Goal: Task Accomplishment & Management: Use online tool/utility

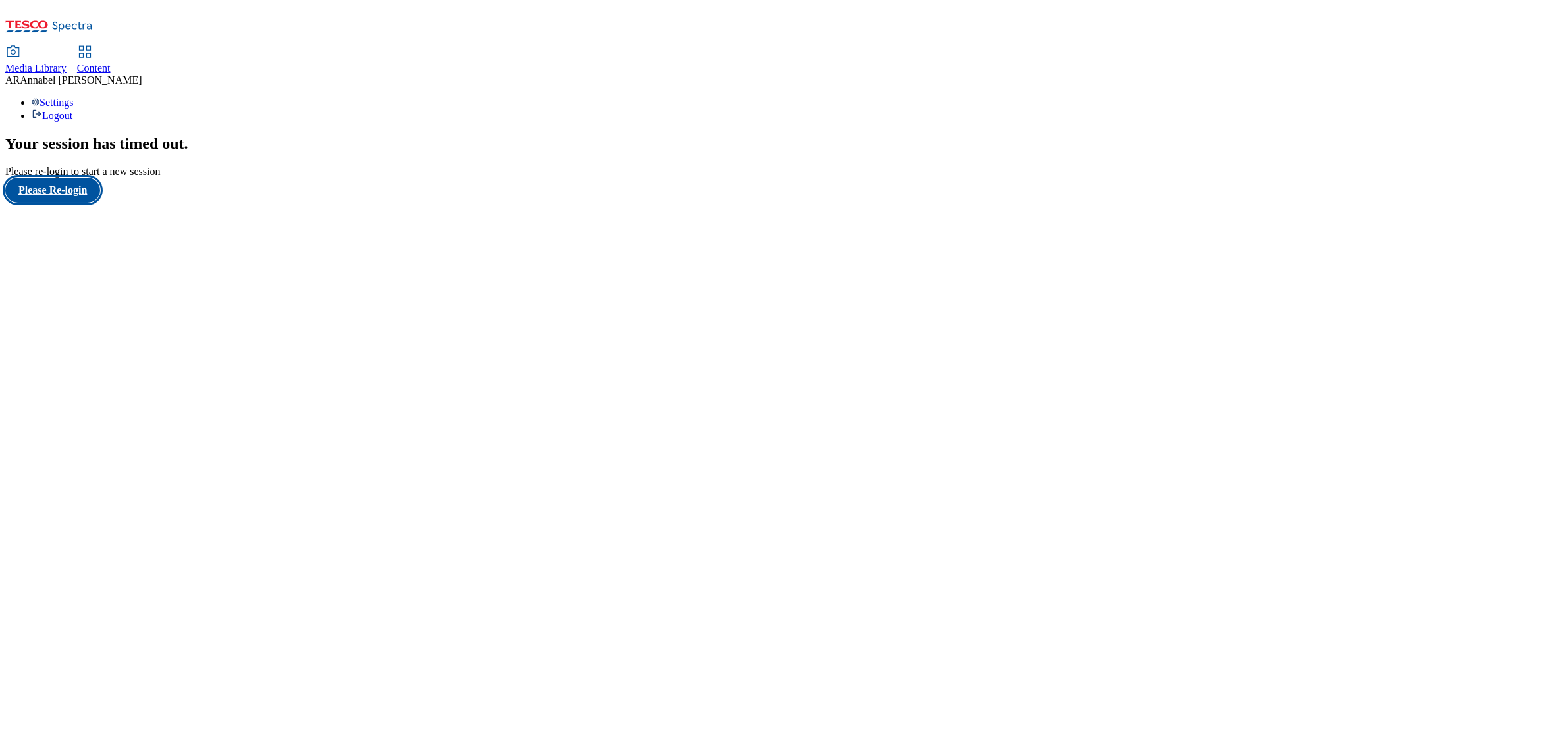
click at [80, 203] on button "Please Re-login" at bounding box center [52, 190] width 95 height 25
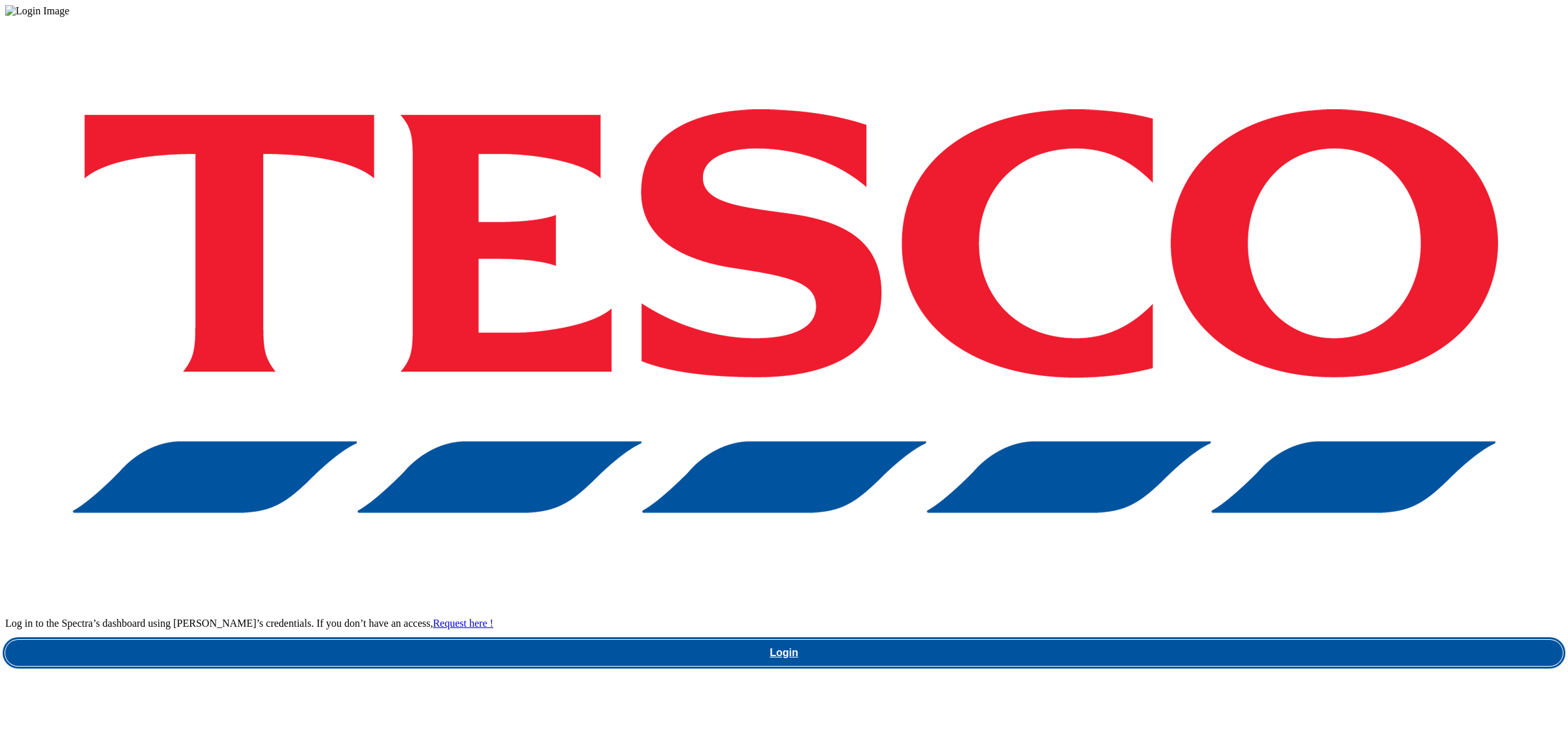
click at [1215, 640] on link "Login" at bounding box center [784, 653] width 1558 height 26
click at [1133, 640] on link "Login" at bounding box center [784, 653] width 1558 height 26
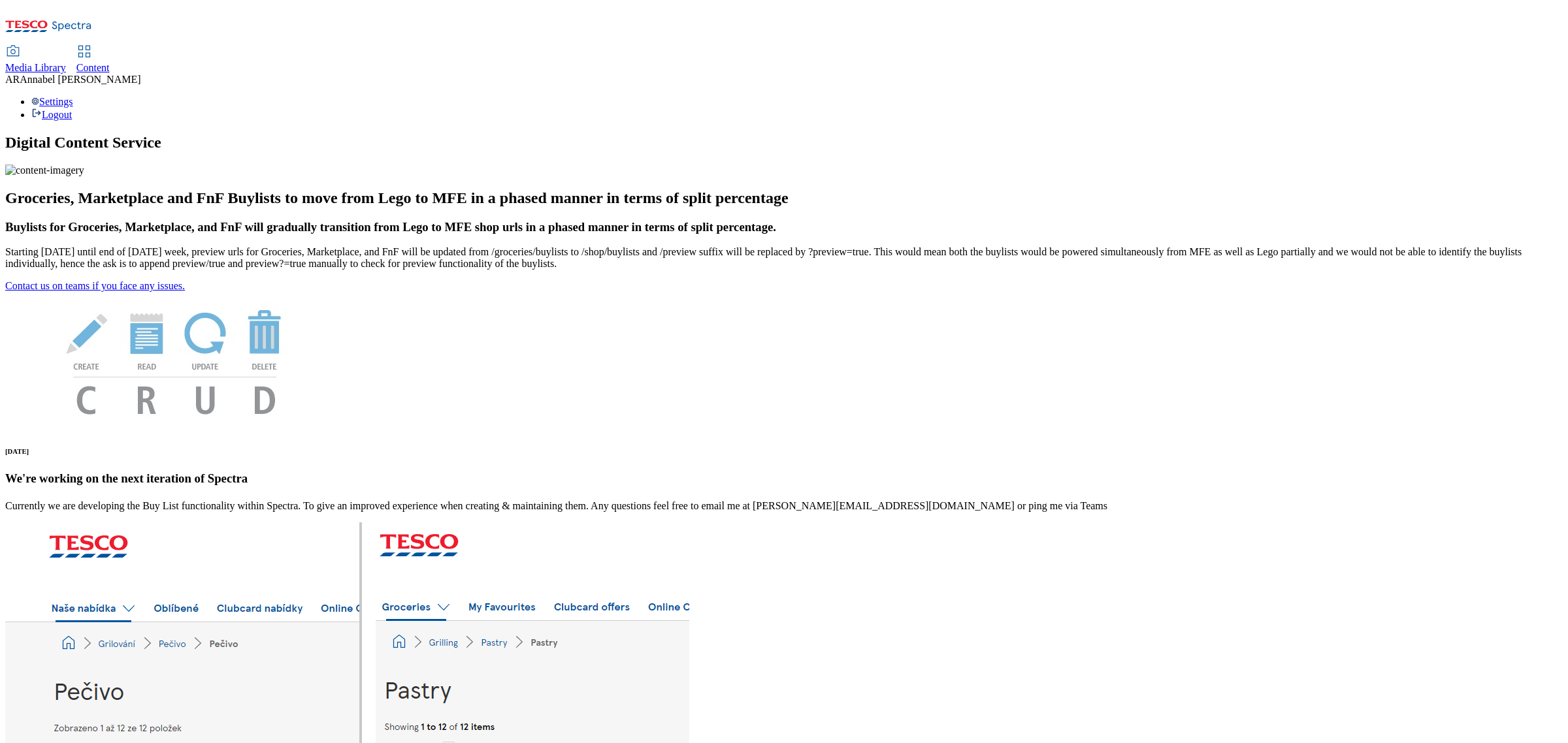
click at [92, 44] on icon at bounding box center [84, 52] width 16 height 16
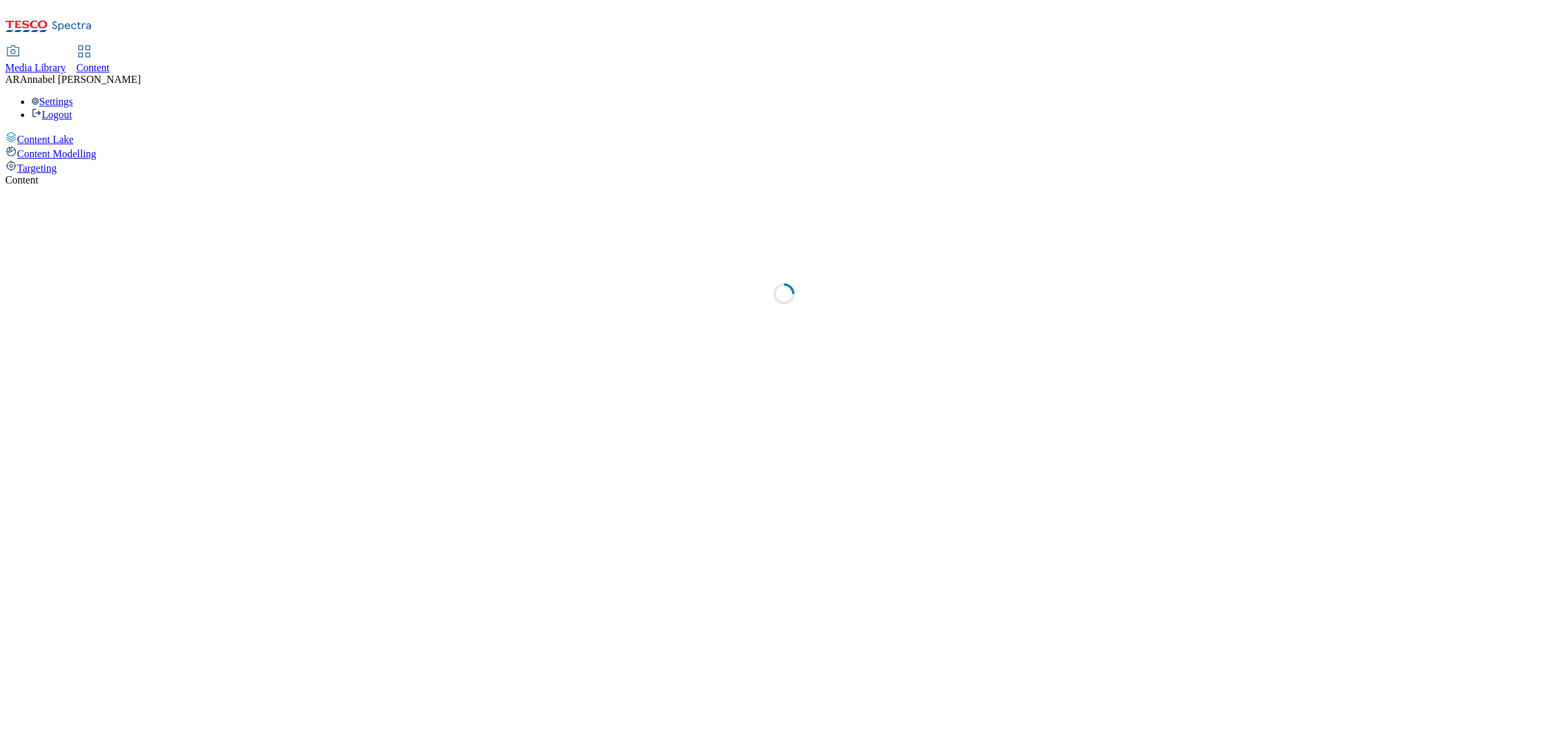
select select "ghs-[GEOGRAPHIC_DATA]"
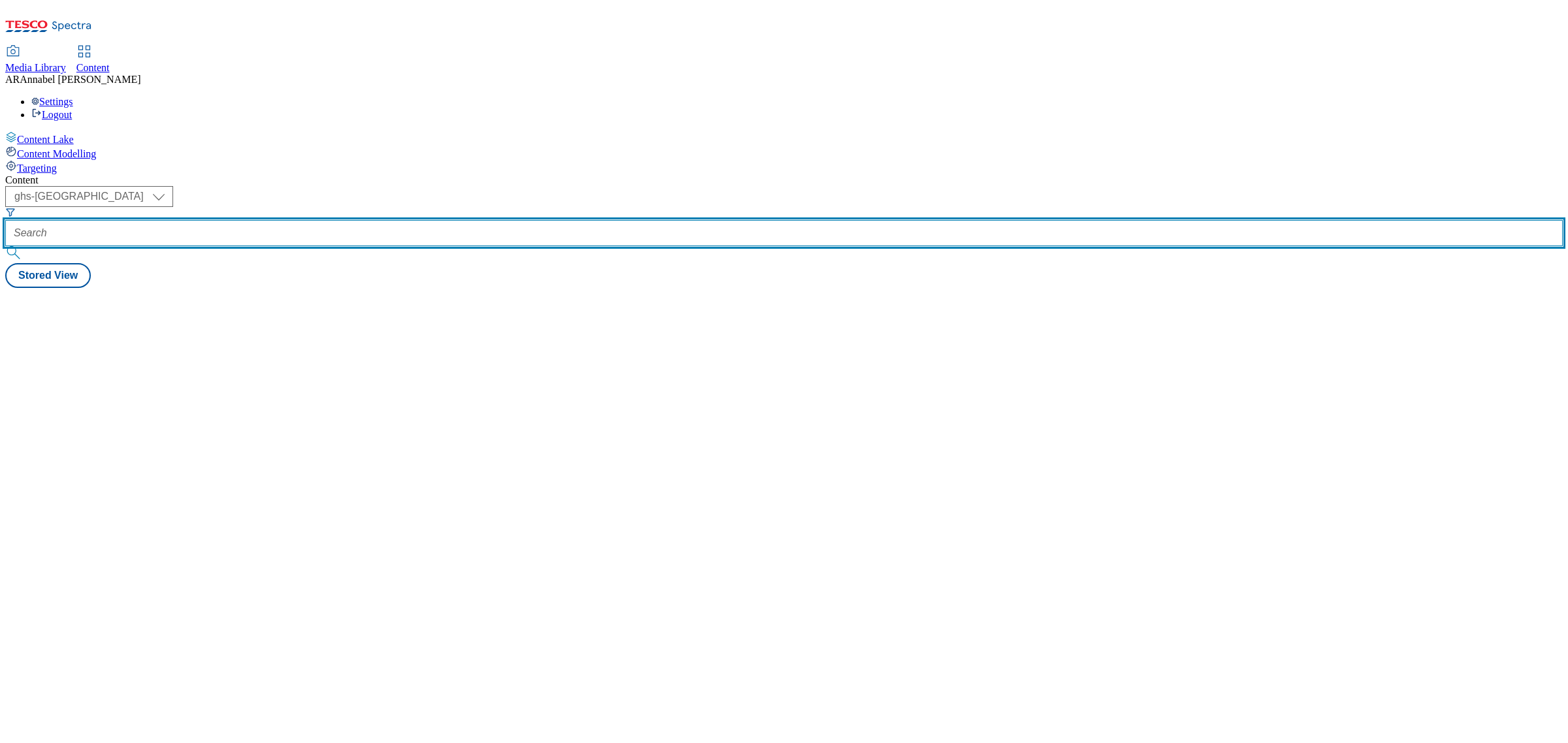
click at [338, 220] on input "text" at bounding box center [784, 233] width 1558 height 26
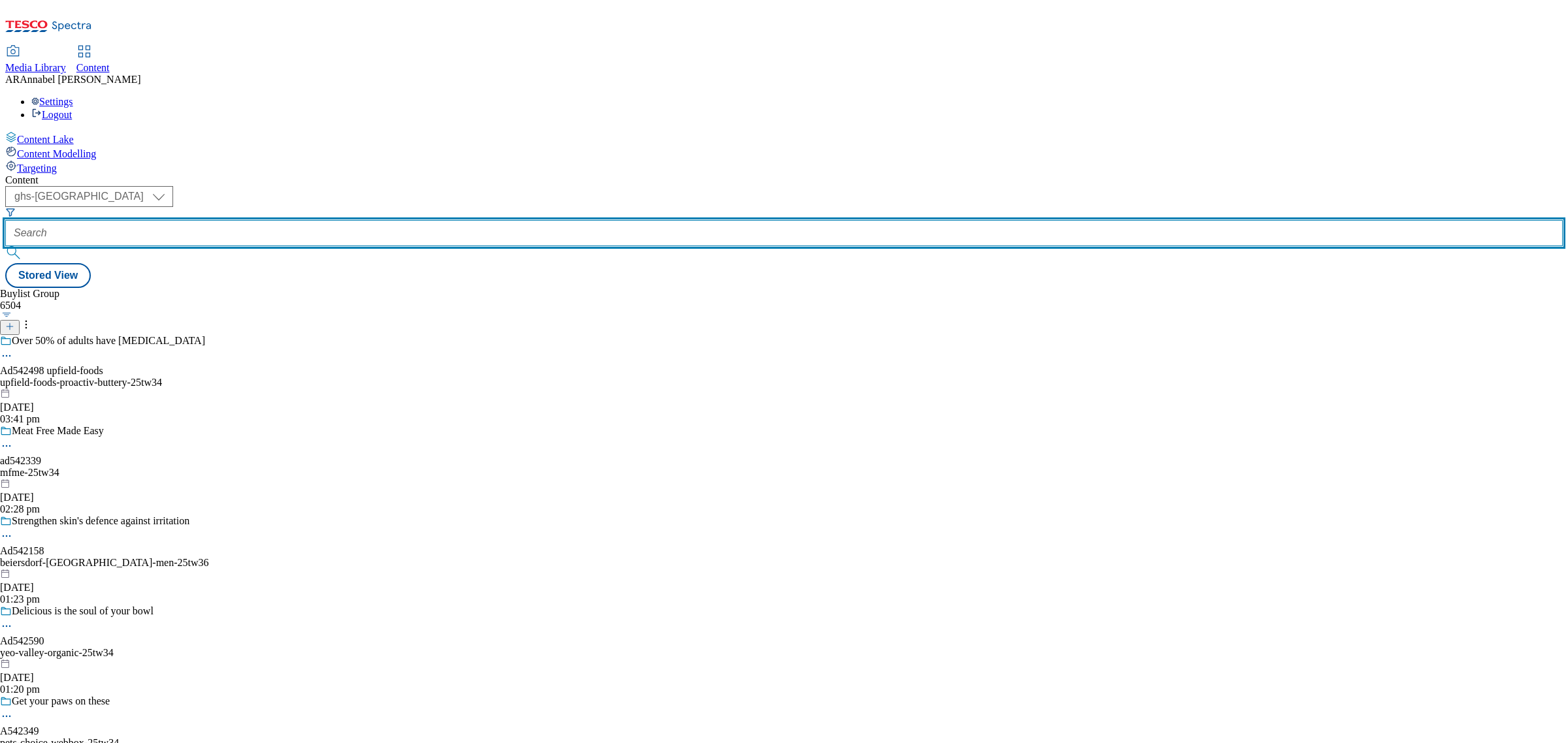
paste input "ul-magnum-25tw33"
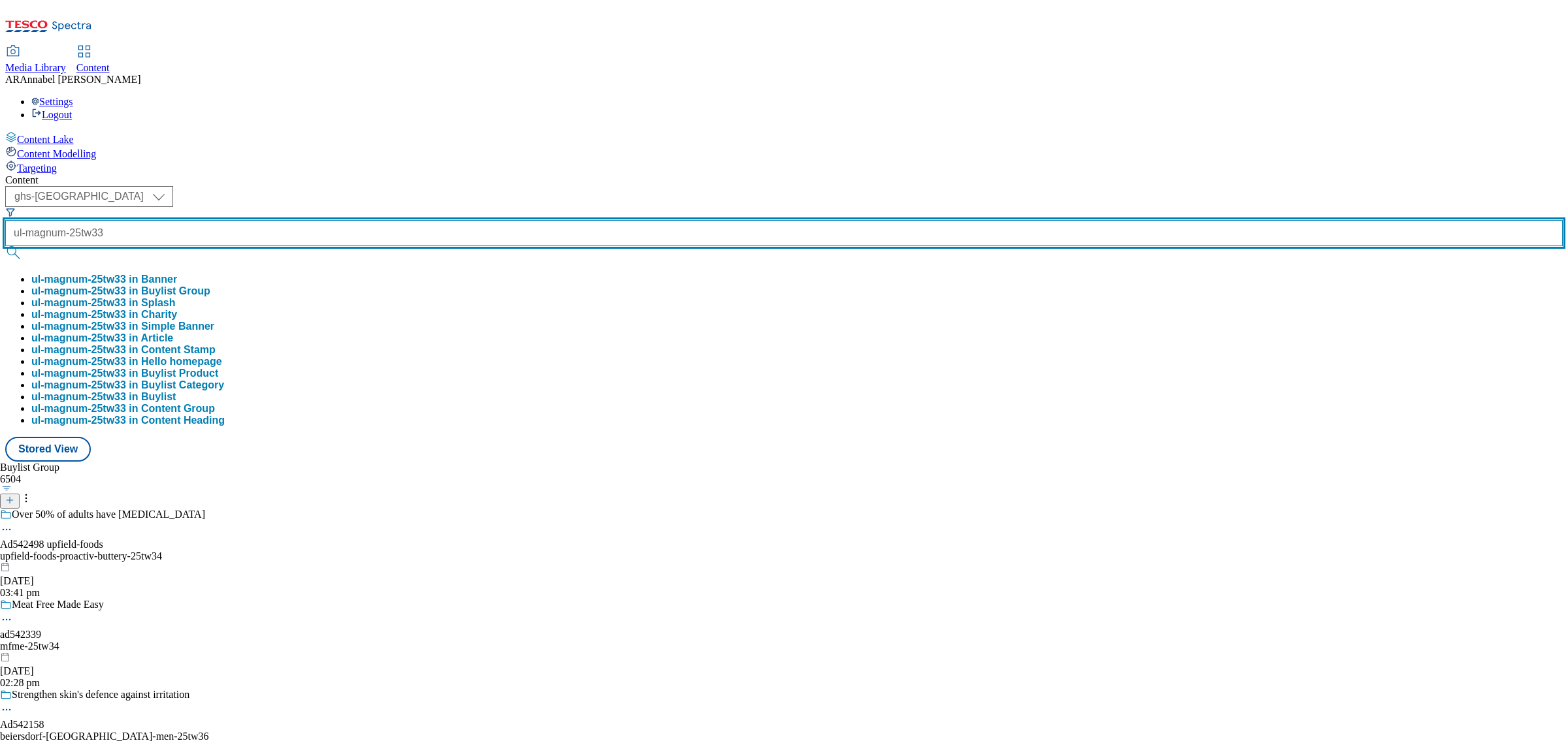
type input "ul-magnum-25tw33"
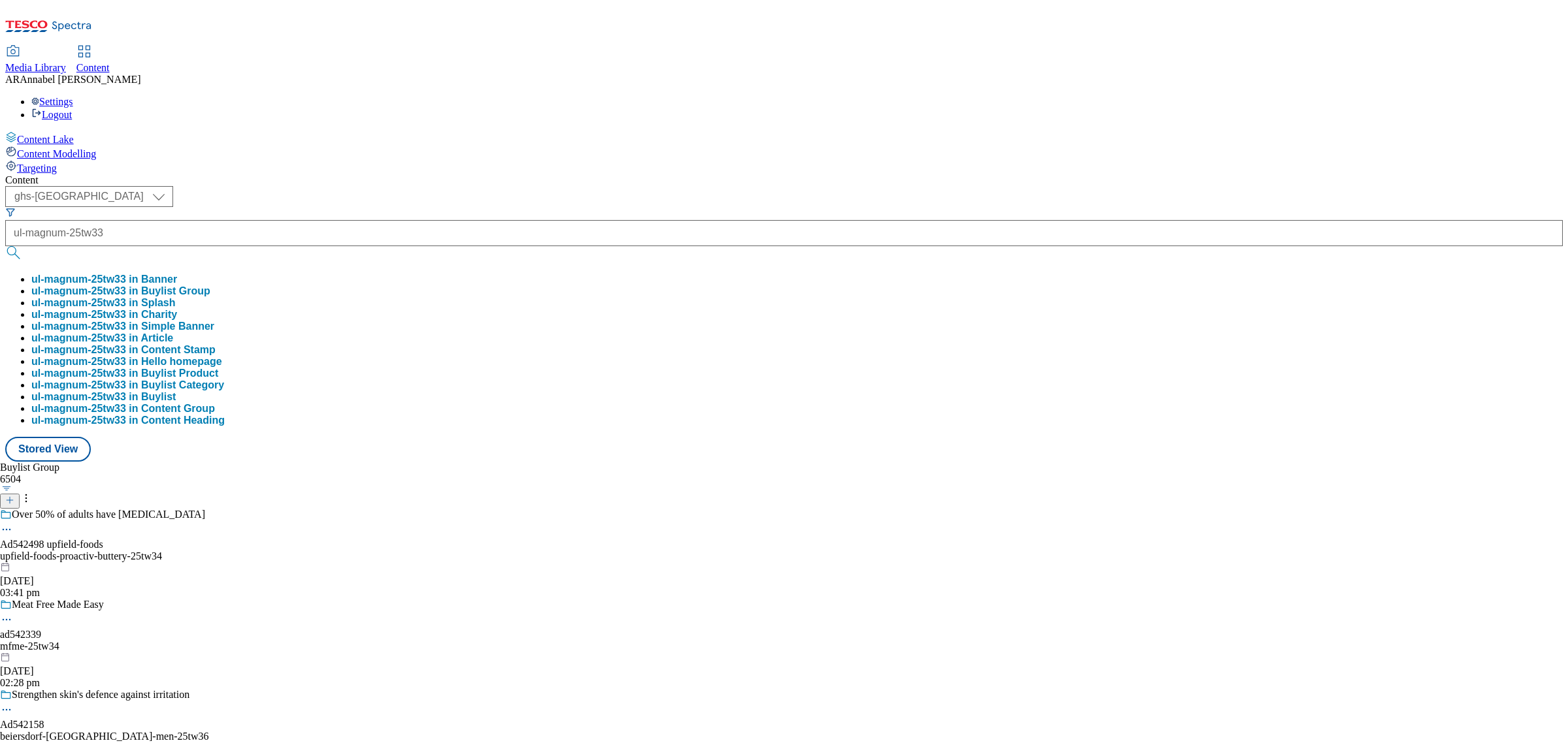
click at [211, 285] on button "ul-magnum-25tw33 in Buylist Group" at bounding box center [120, 291] width 179 height 12
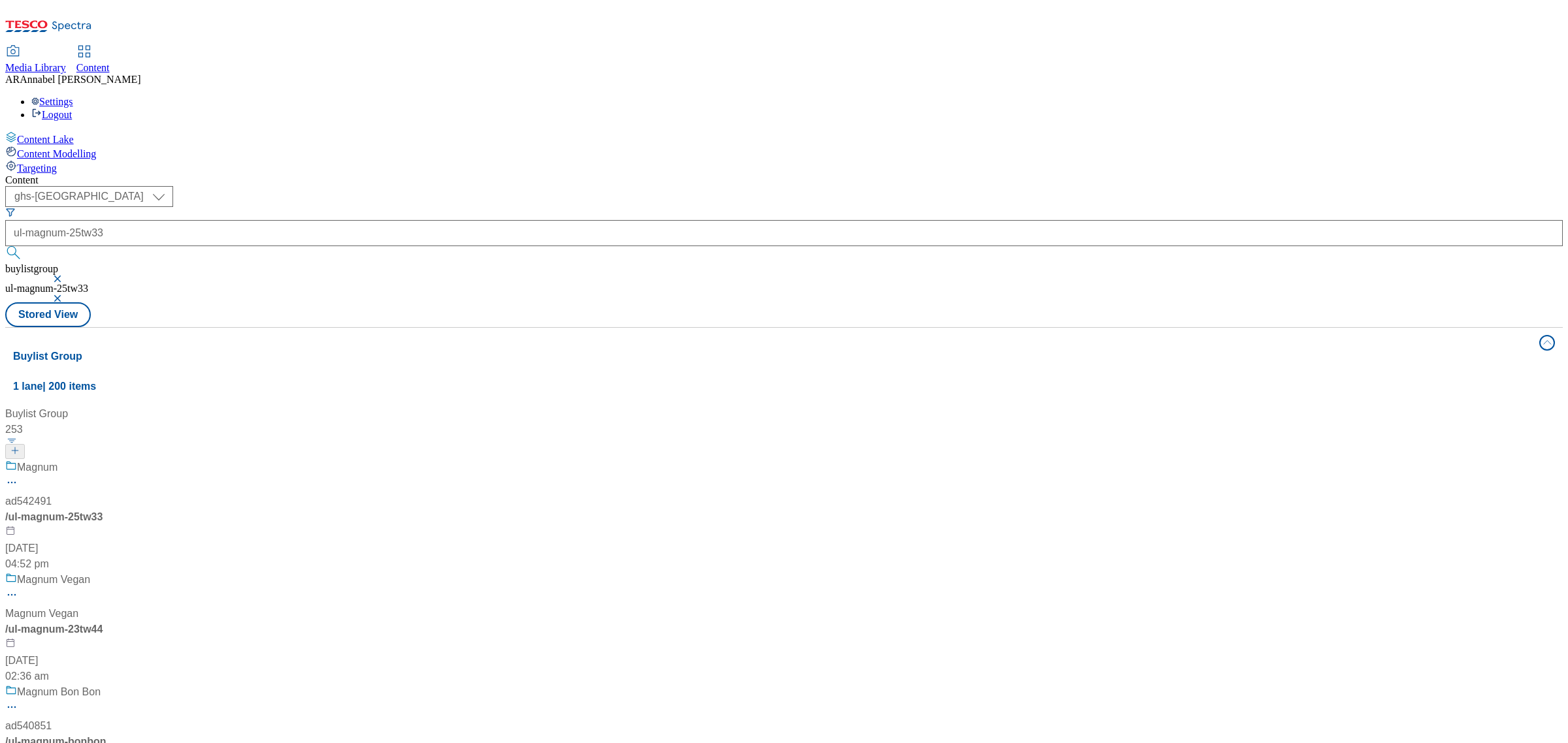
click at [174, 460] on div "Magnum ad542491 / ul-magnum-25tw33 [DATE] 04:52 pm" at bounding box center [89, 516] width 169 height 112
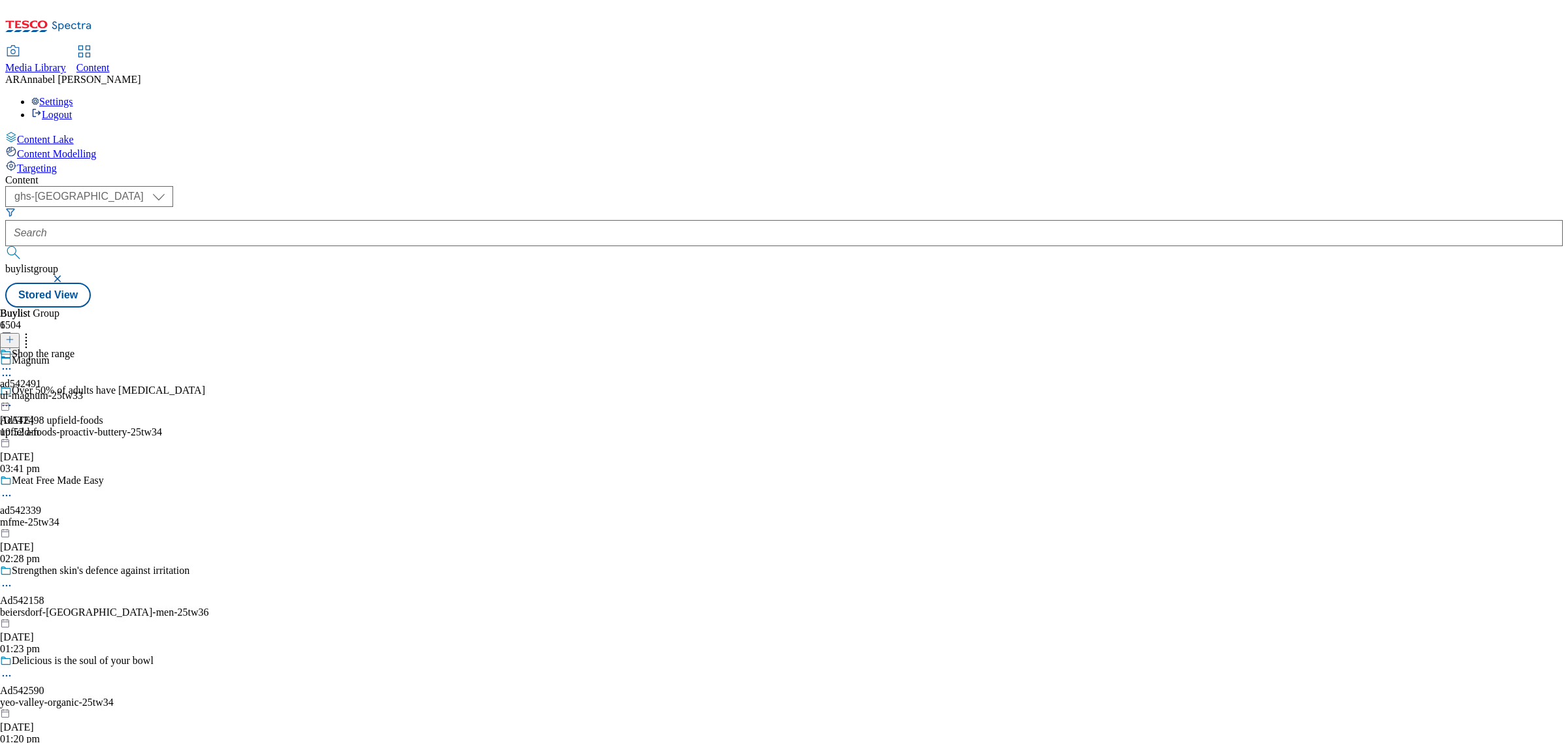
click at [83, 390] on div "ul-magnum-25tw33" at bounding box center [41, 396] width 83 height 12
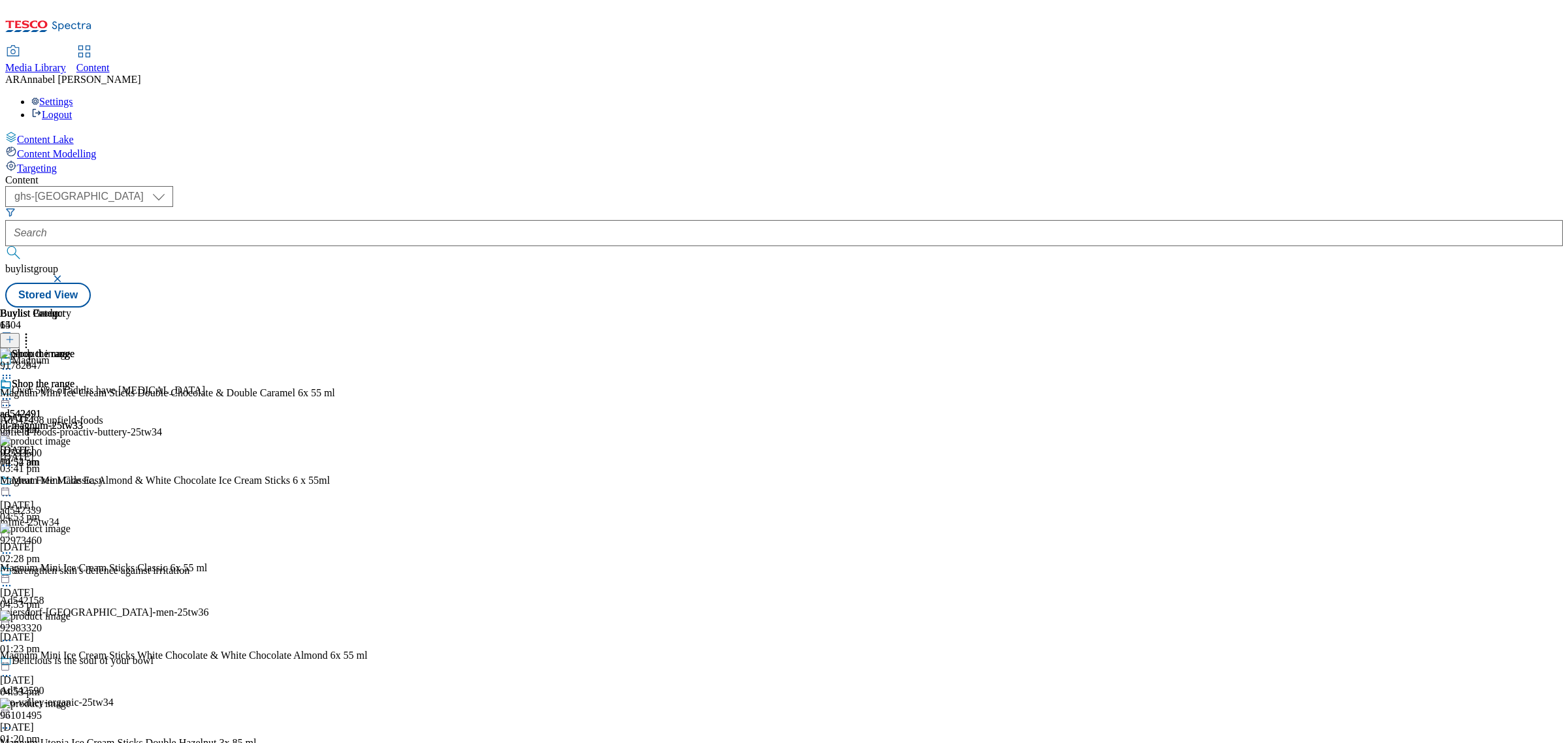
click at [33, 331] on icon at bounding box center [26, 338] width 13 height 13
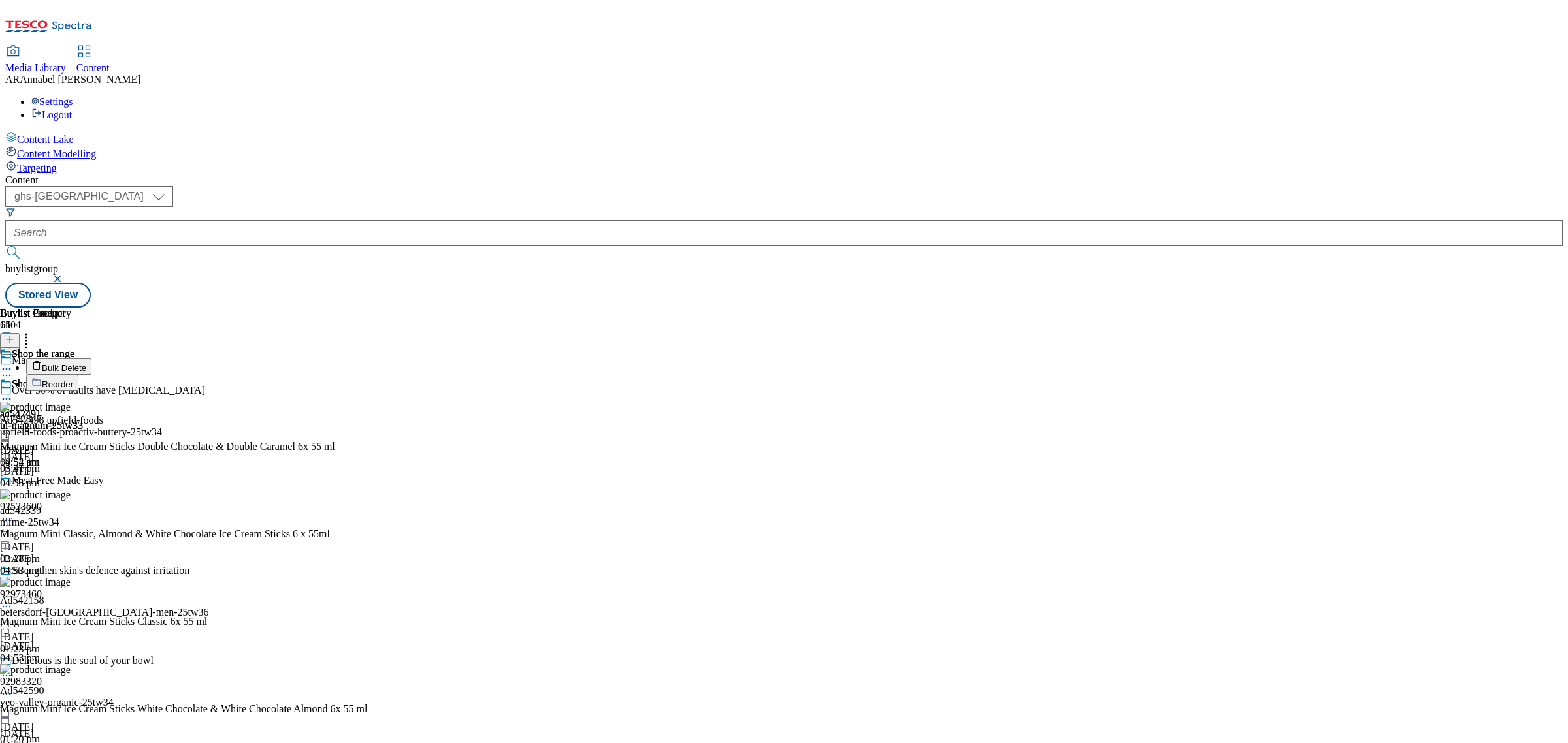
click at [367, 359] on li "Bulk Delete" at bounding box center [196, 367] width 341 height 16
click at [91, 359] on button "Bulk Delete" at bounding box center [59, 367] width 65 height 16
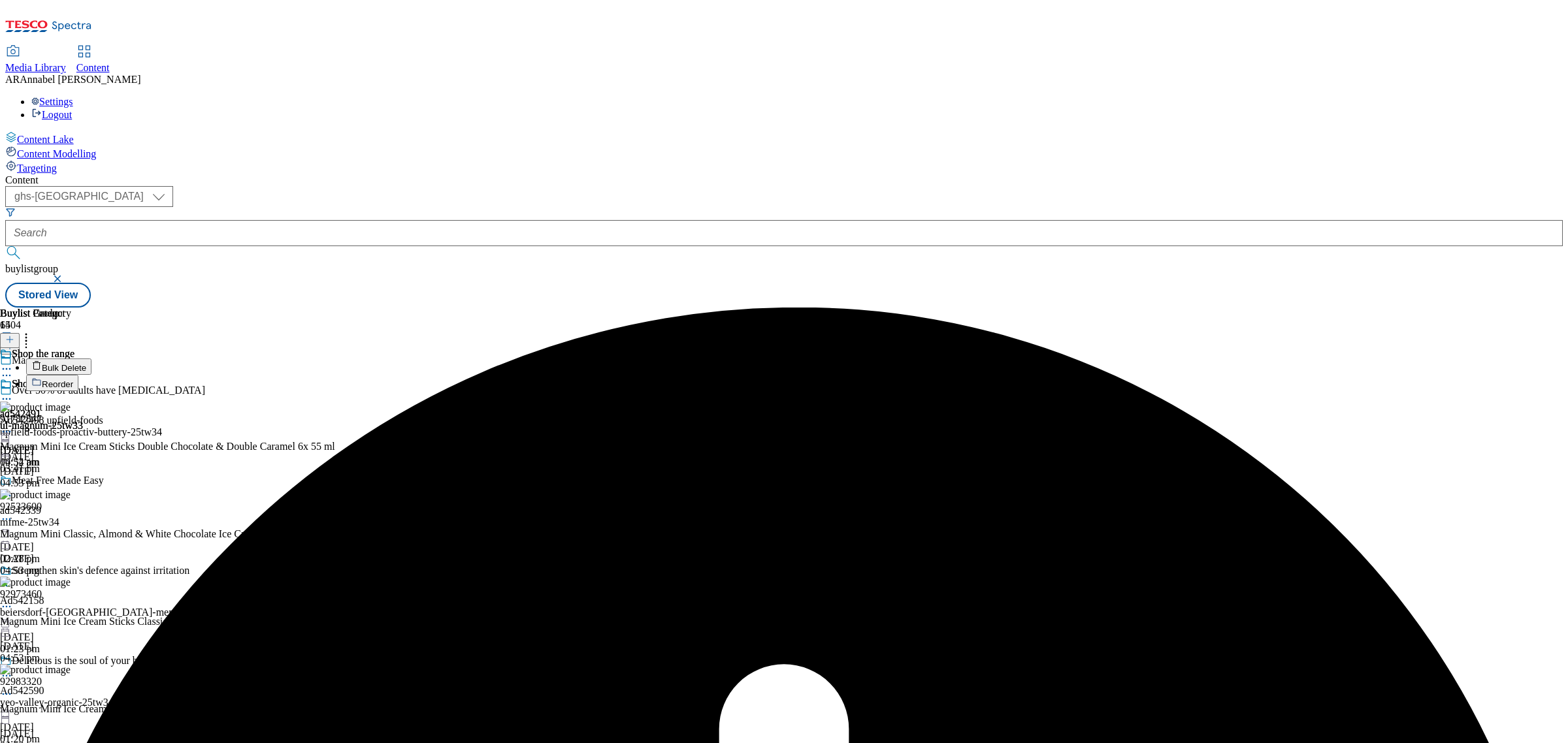
click at [13, 393] on icon at bounding box center [6, 399] width 13 height 13
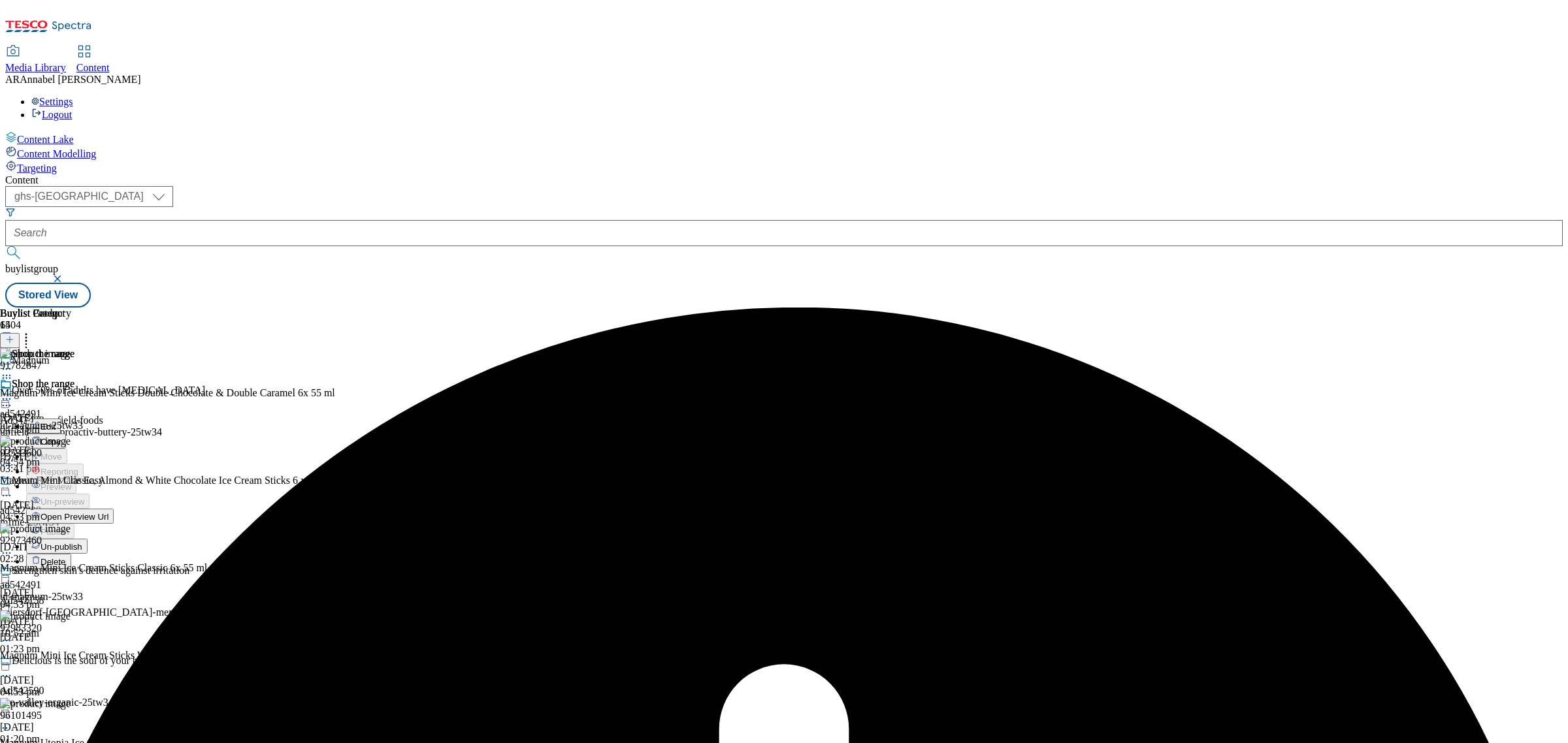
click at [83, 542] on span "Un-publish" at bounding box center [61, 547] width 42 height 10
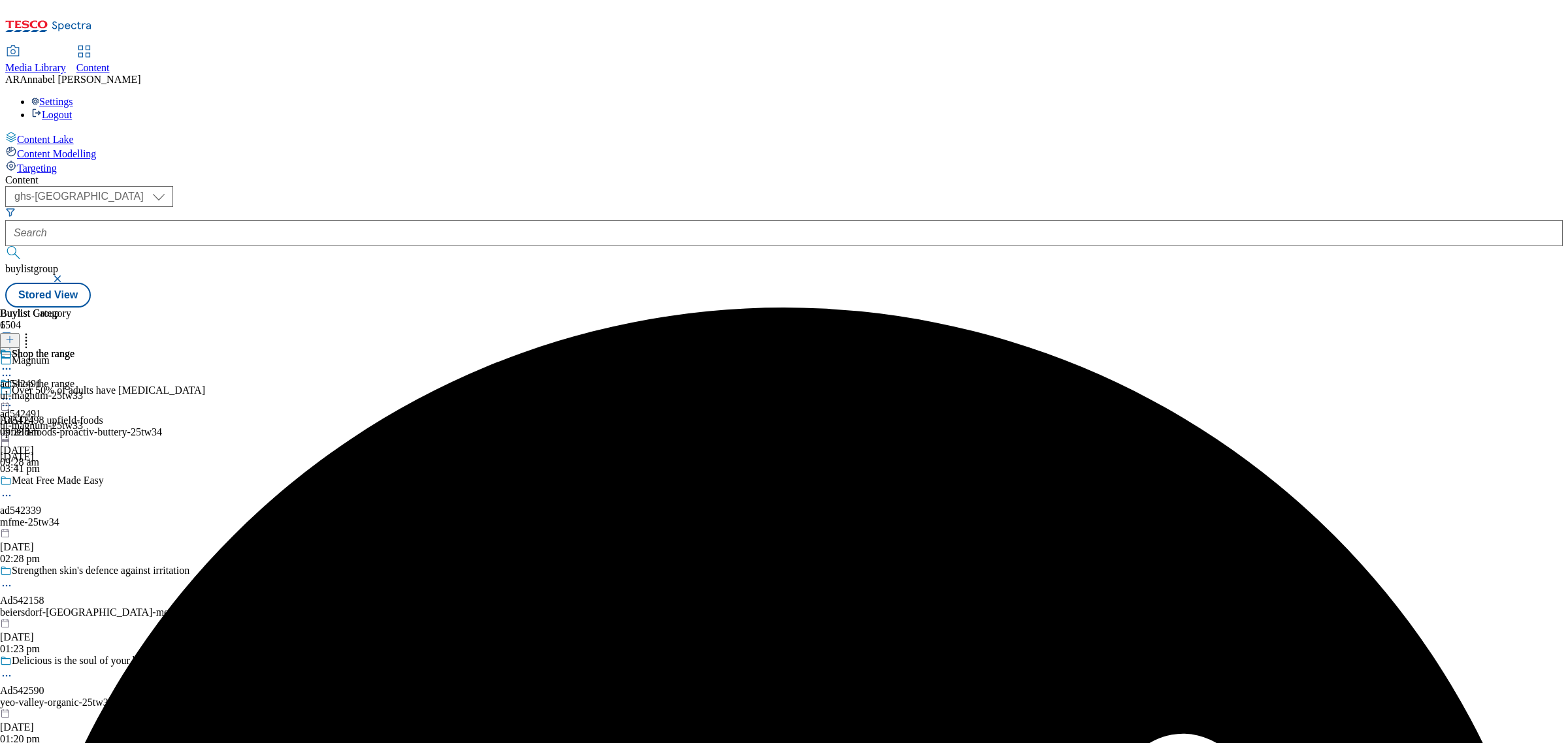
click at [13, 393] on icon at bounding box center [6, 399] width 13 height 13
click at [114, 494] on li "Un-preview" at bounding box center [70, 501] width 88 height 15
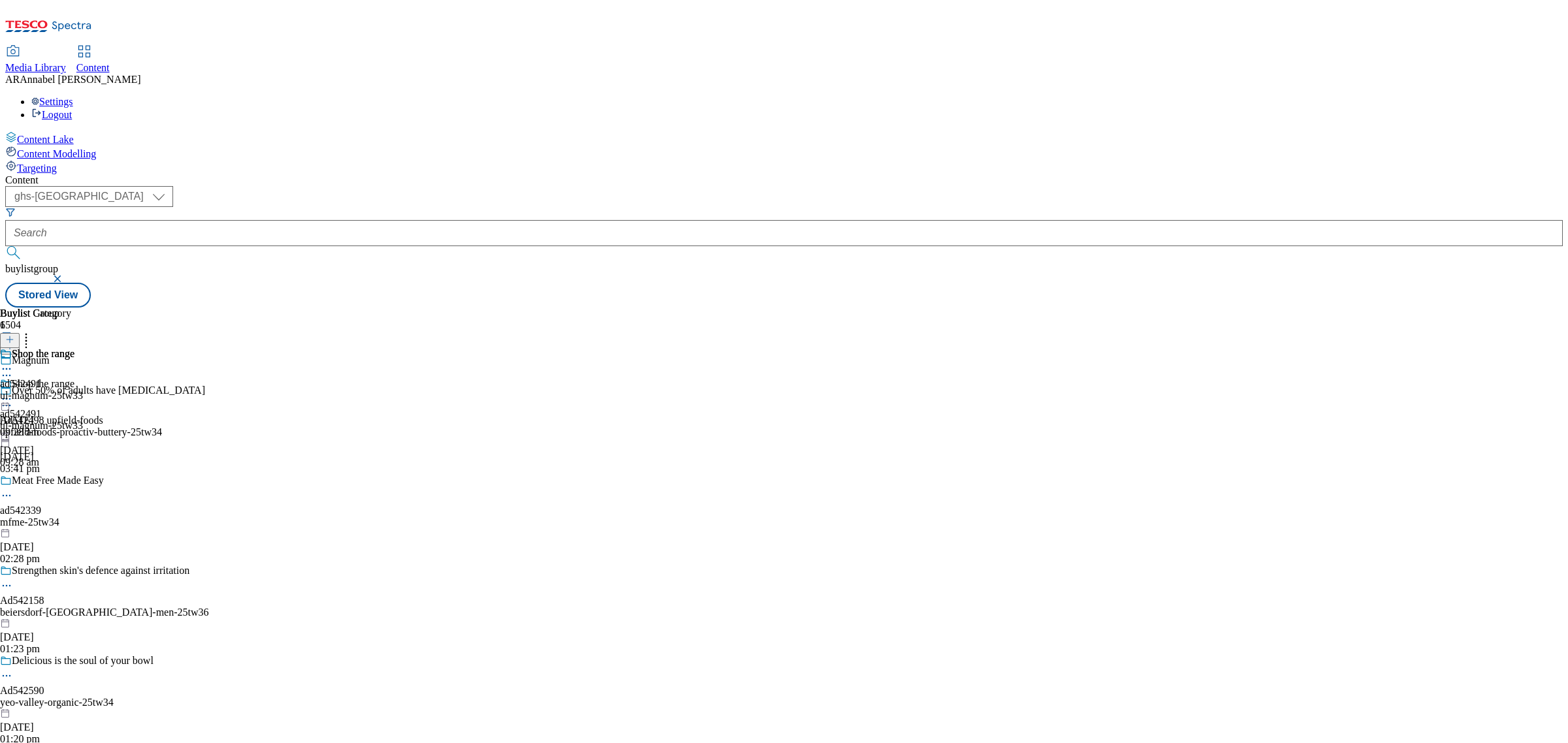
click at [13, 393] on icon at bounding box center [6, 399] width 13 height 13
click at [84, 497] on span "Un-preview" at bounding box center [62, 502] width 44 height 10
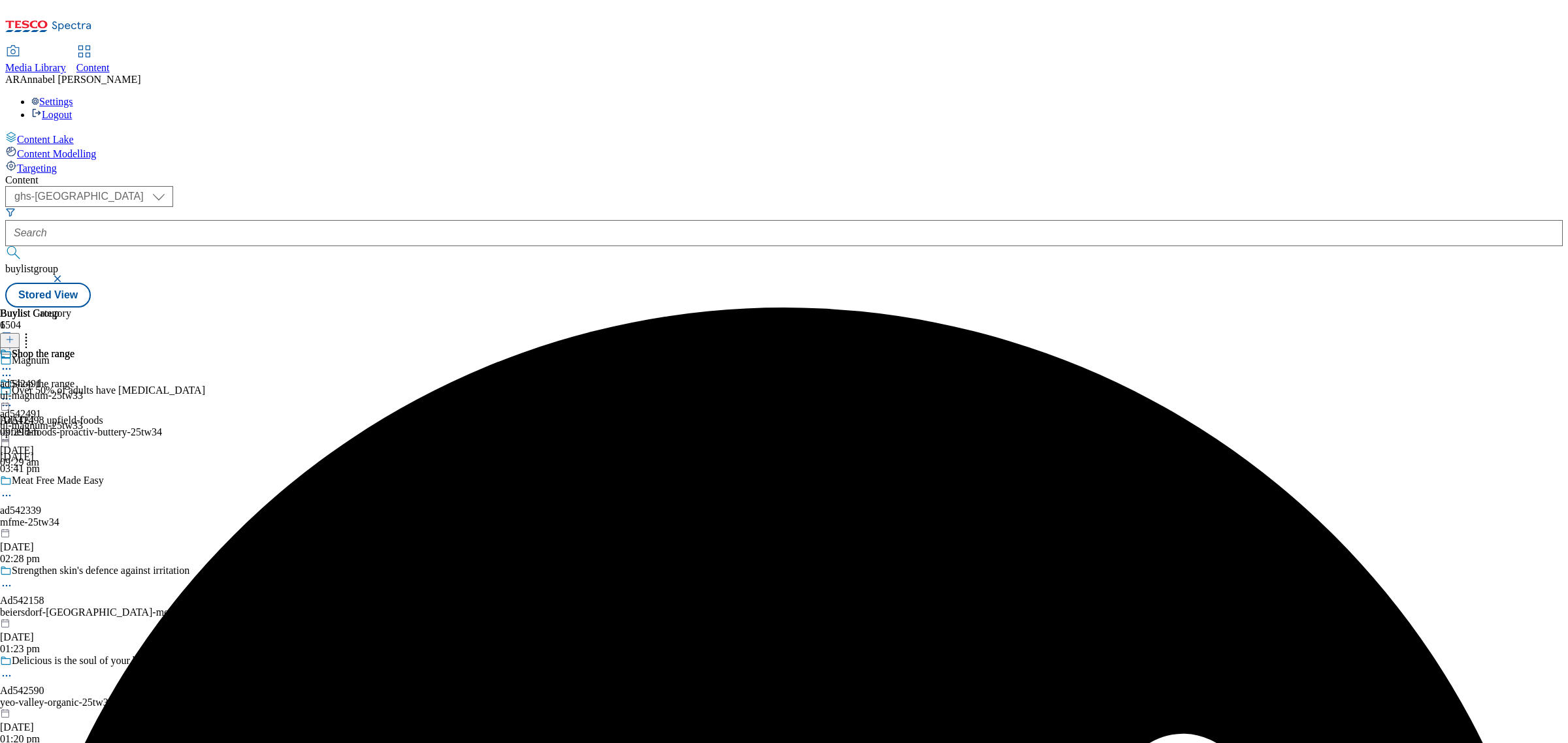
click at [83, 390] on div "ul-magnum-25tw33" at bounding box center [41, 396] width 83 height 12
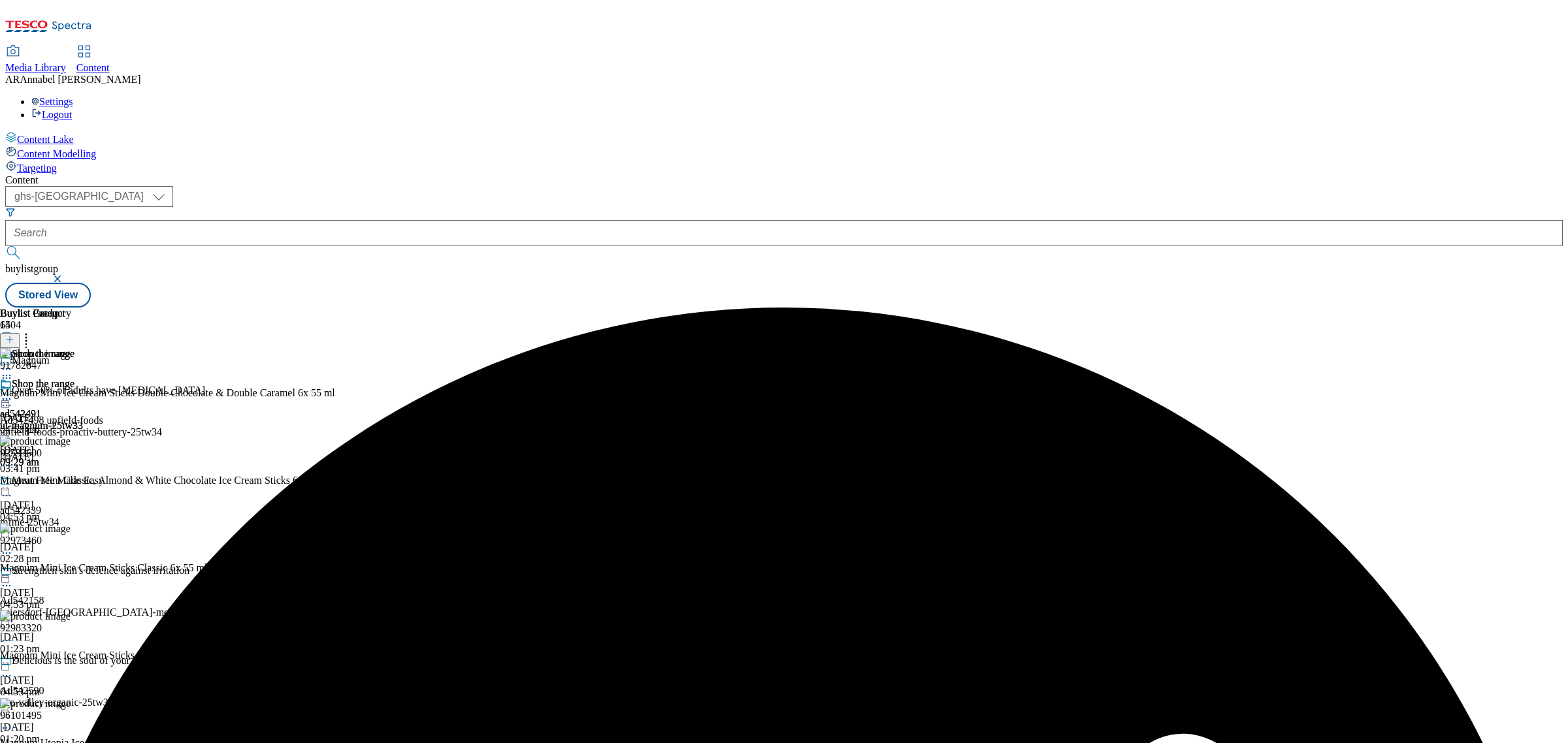
click at [33, 331] on icon at bounding box center [26, 338] width 13 height 13
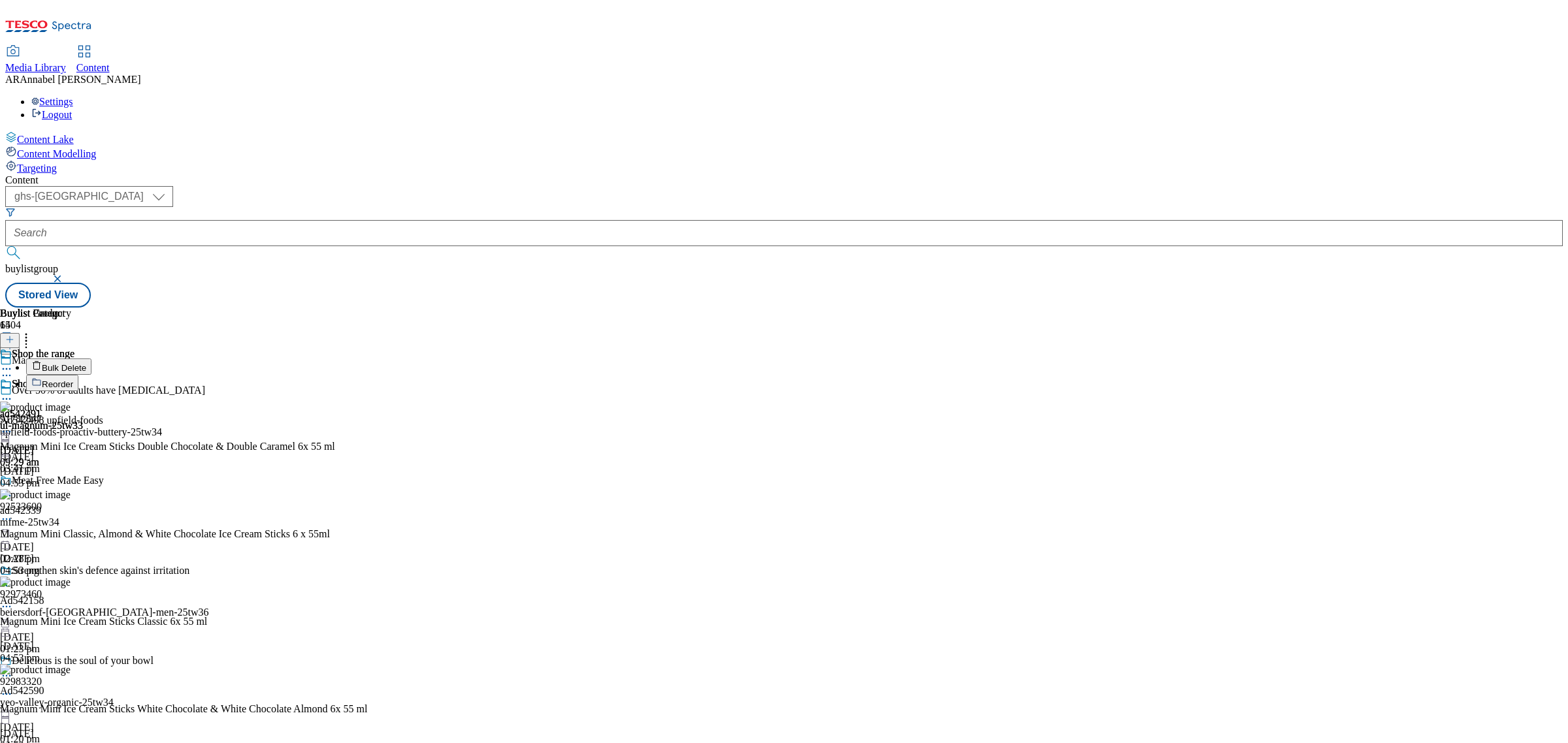
click at [86, 363] on span "Bulk Delete" at bounding box center [64, 368] width 45 height 10
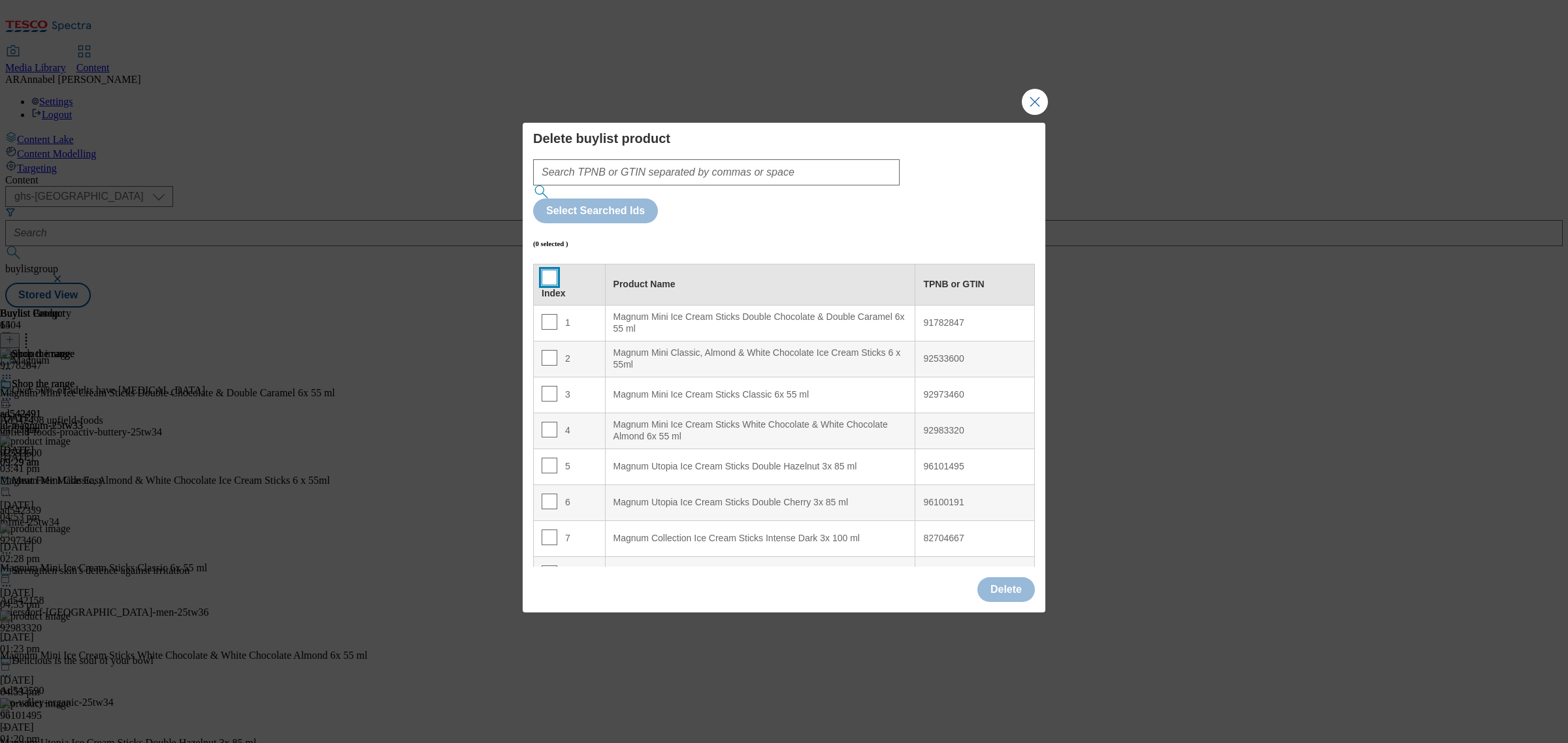
click at [549, 270] on input "Modal" at bounding box center [550, 278] width 16 height 16
checkbox input "true"
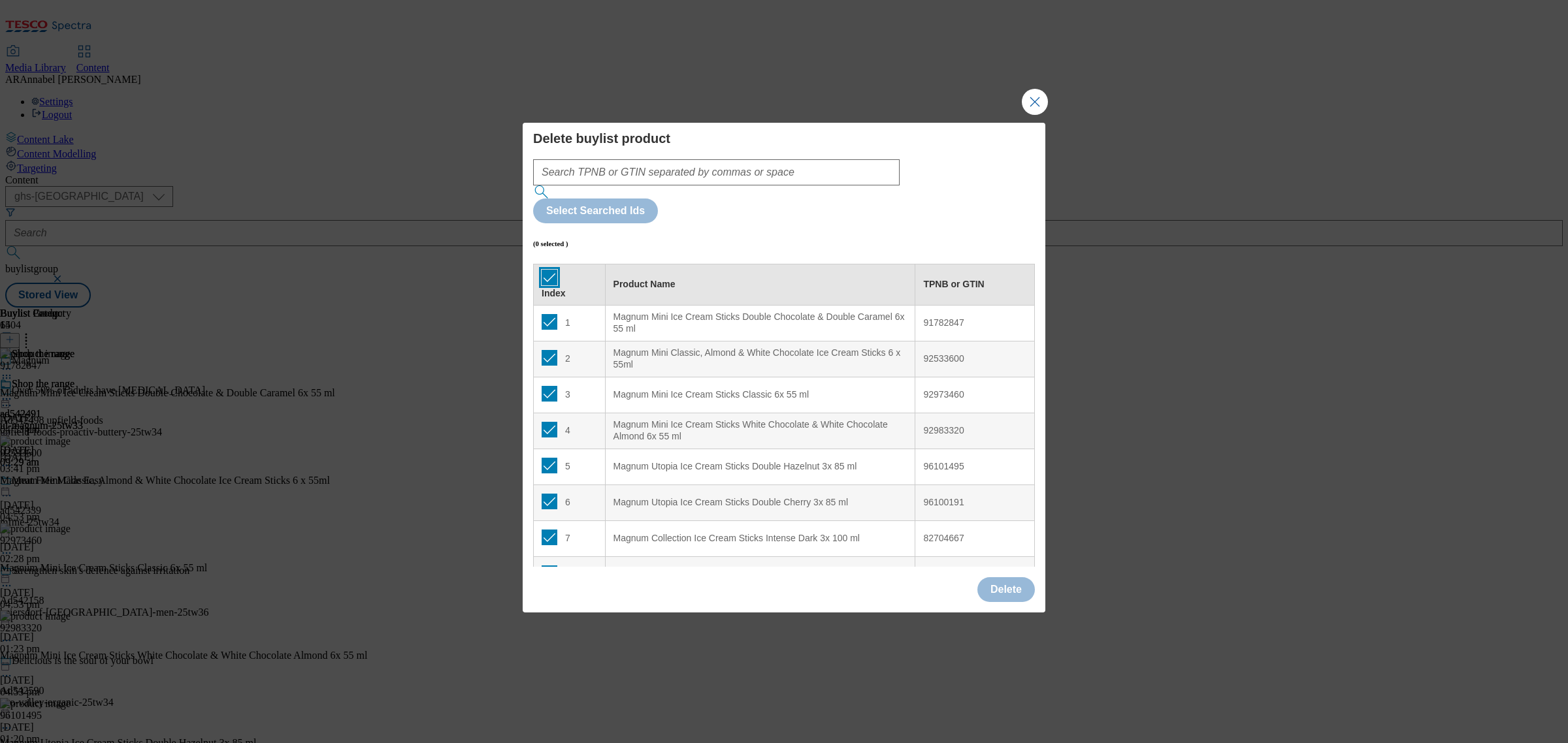
checkbox input "true"
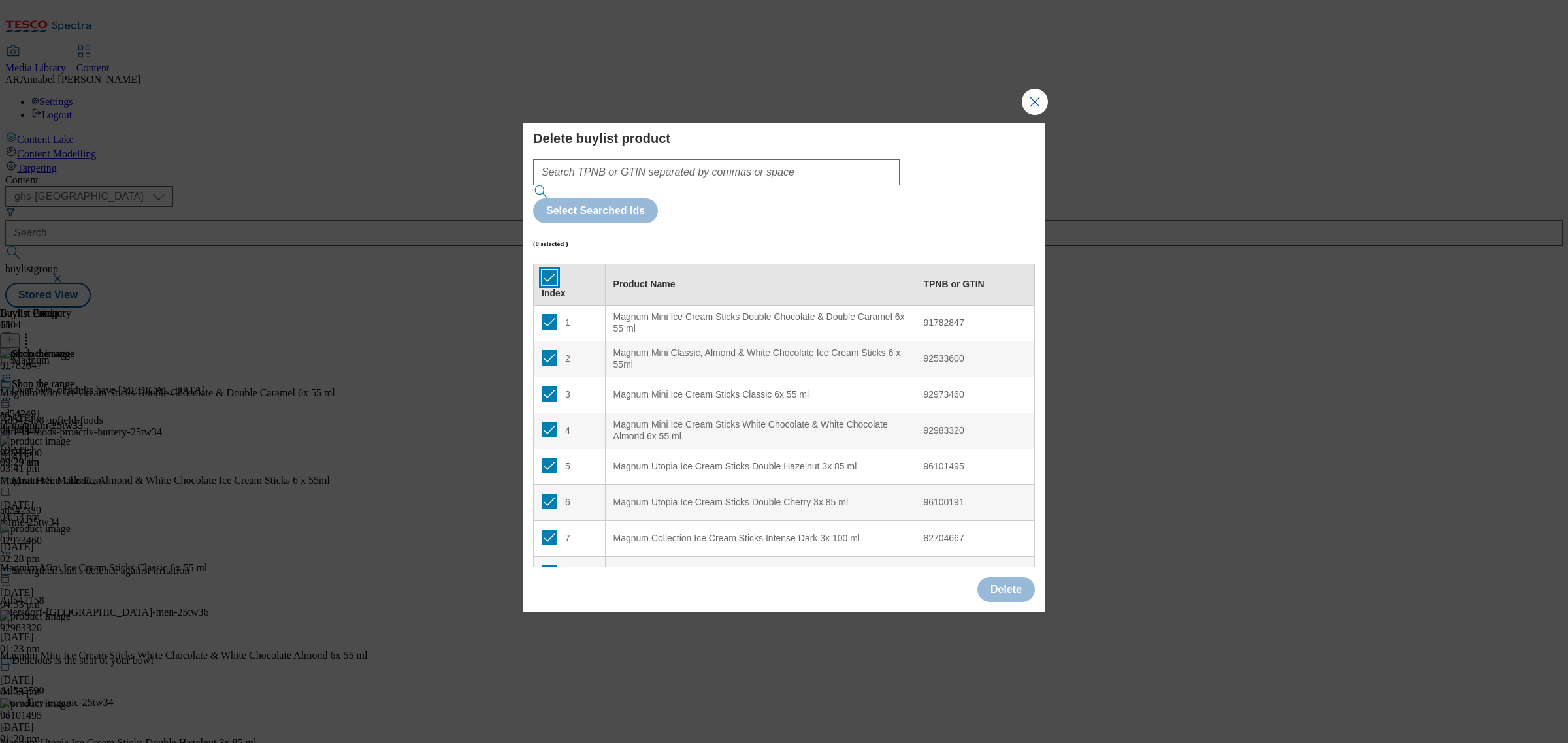
checkbox input "true"
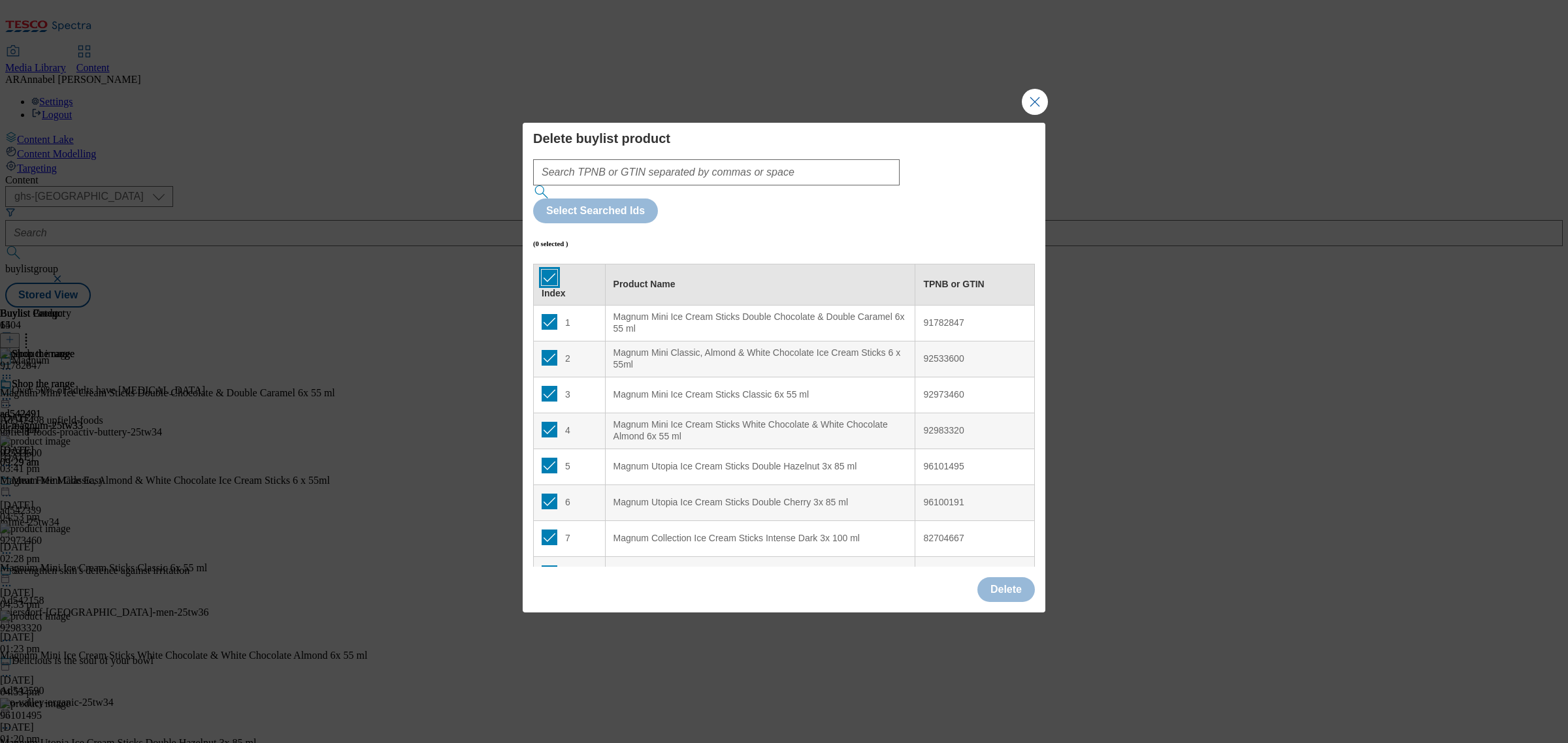
checkbox input "true"
click at [1008, 577] on button "Delete" at bounding box center [1006, 589] width 57 height 25
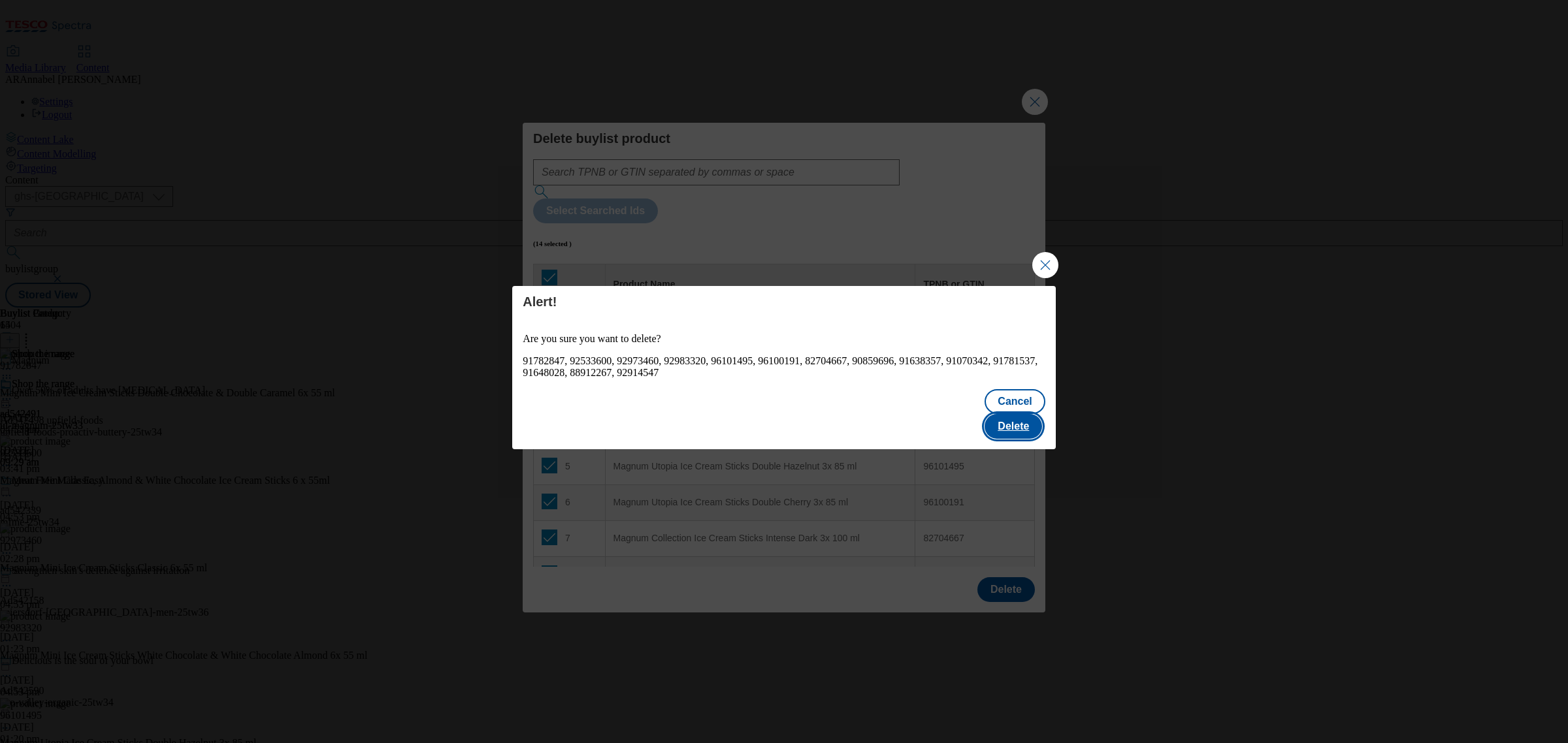
click at [1025, 419] on button "Delete" at bounding box center [1013, 426] width 57 height 25
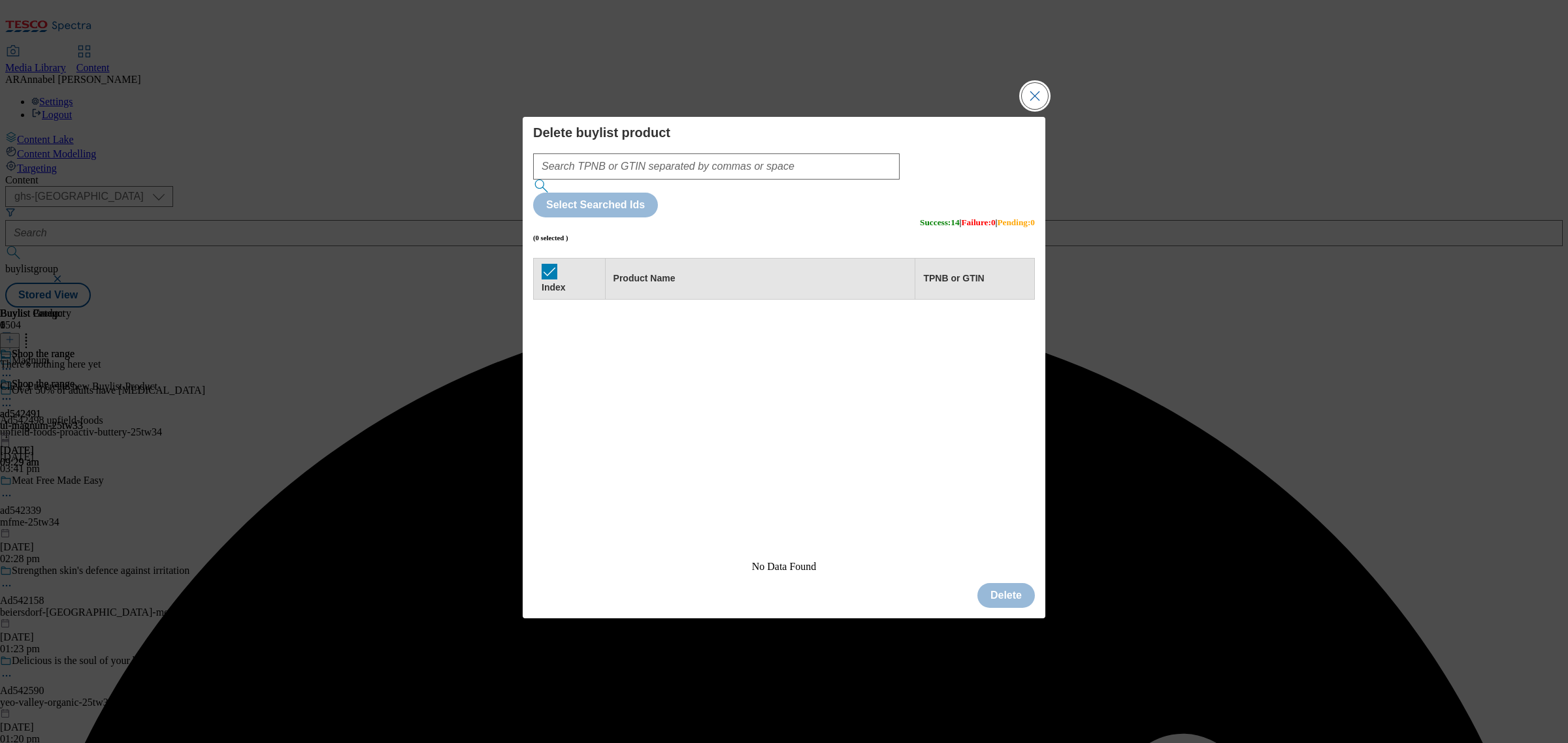
click at [1047, 109] on button "Close Modal" at bounding box center [1034, 95] width 26 height 26
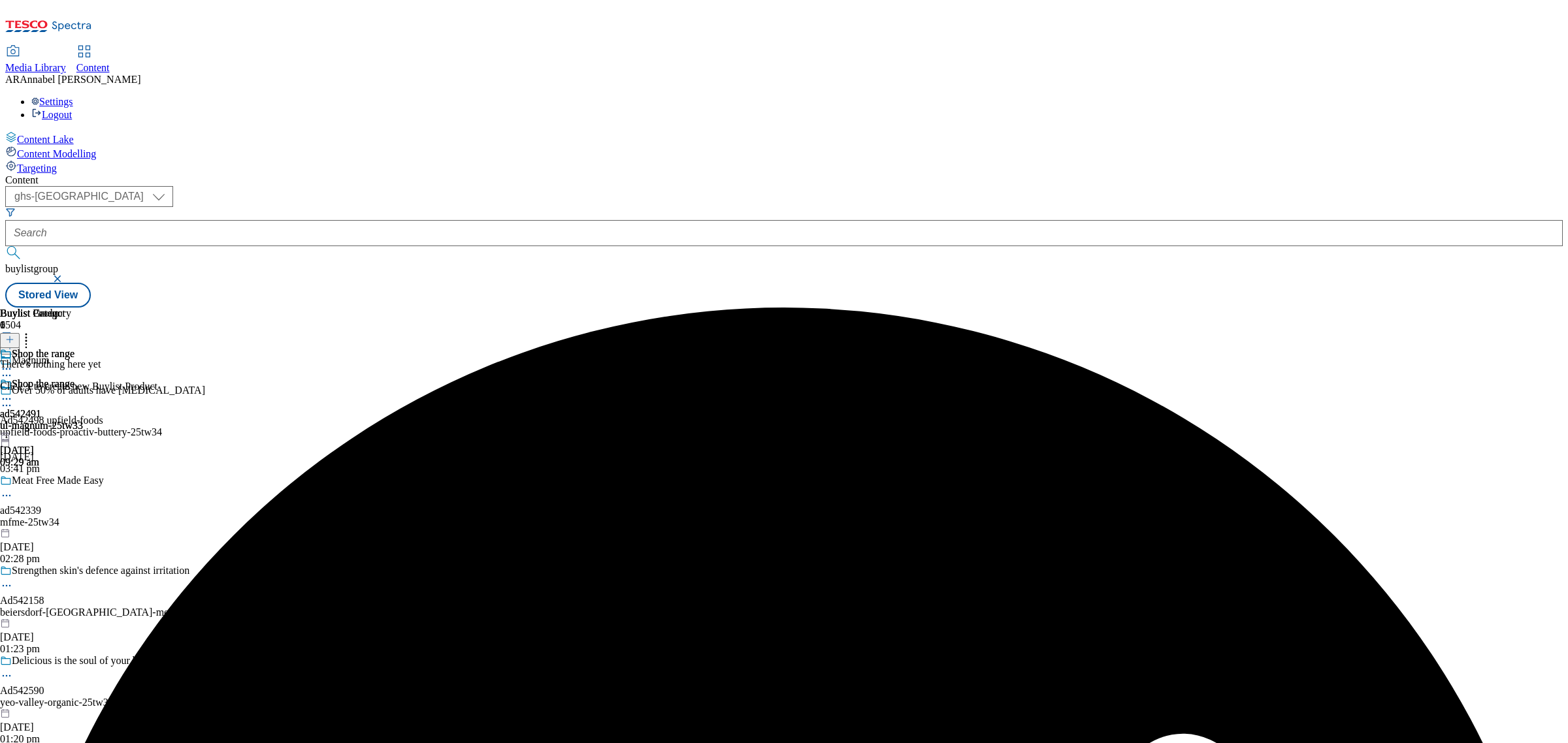
click at [14, 335] on icon at bounding box center [9, 339] width 9 height 9
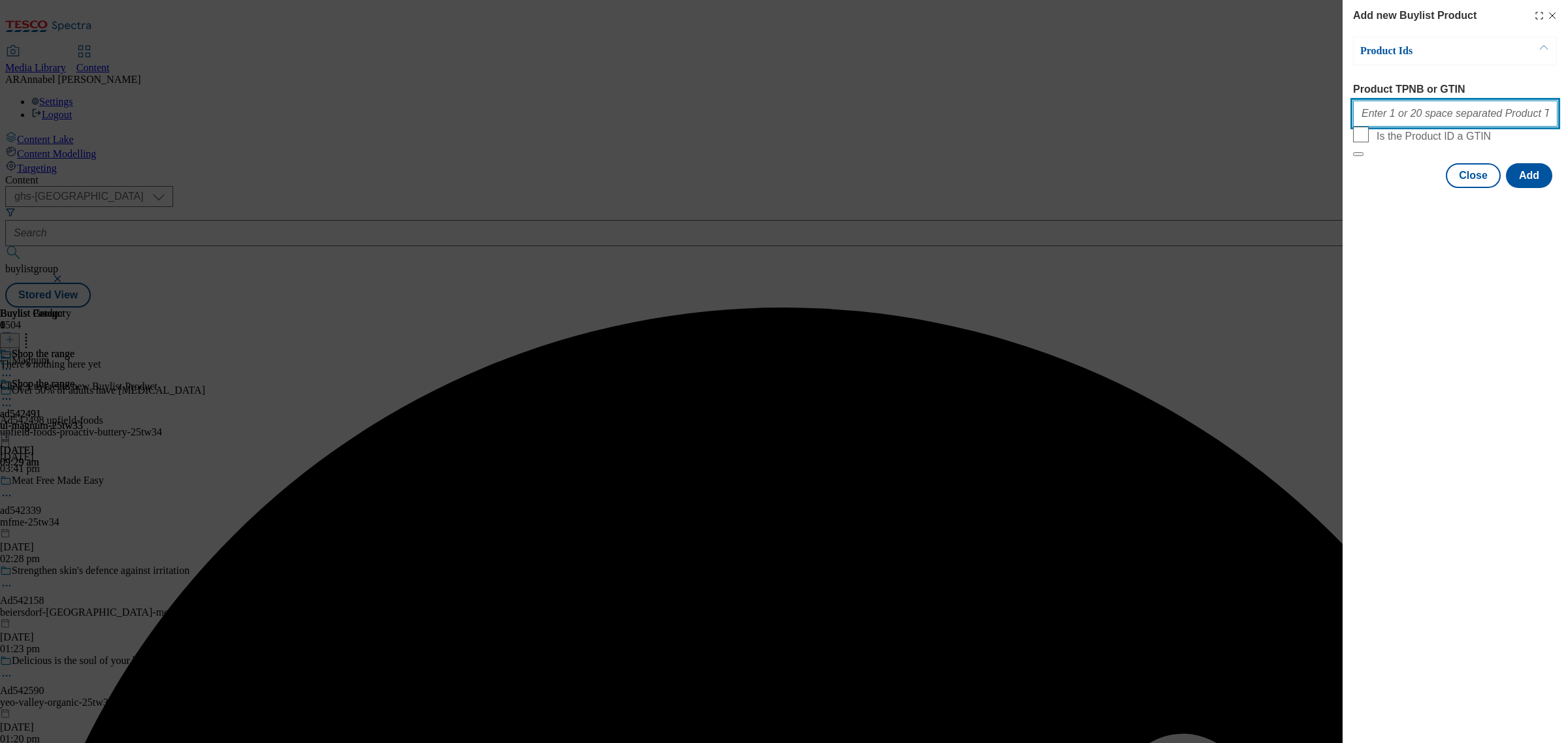
click at [1398, 119] on input "Product TPNB or GTIN" at bounding box center [1455, 113] width 204 height 26
paste input "96101495 96100191 92911199 92533600 91781537 88907222 92973460 91496408 8994237…"
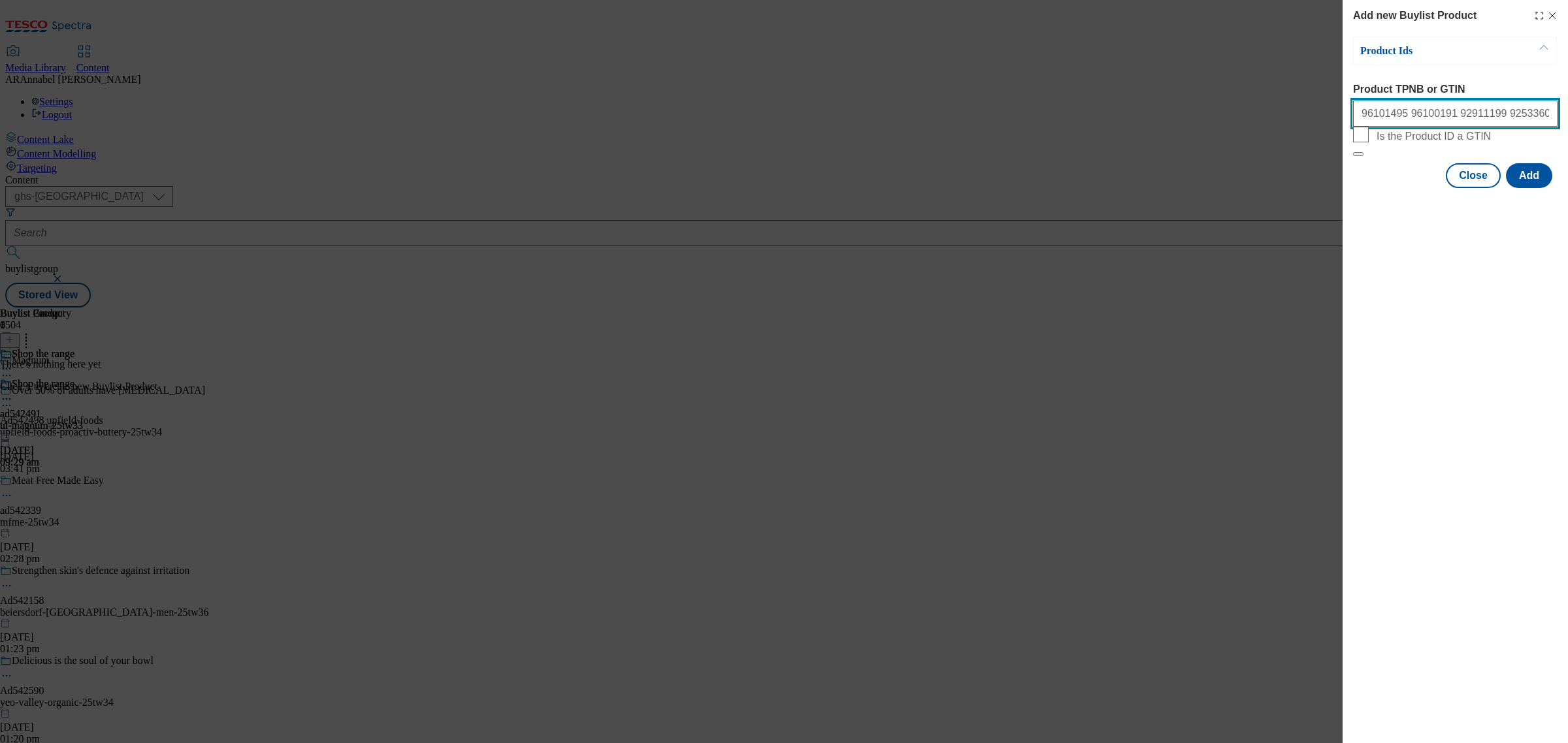
scroll to position [0, 410]
type input "96101495 96100191 92911199 92533600 91781537 88907222 92973460 91496408 8994237…"
click at [1520, 188] on button "Add" at bounding box center [1530, 175] width 47 height 25
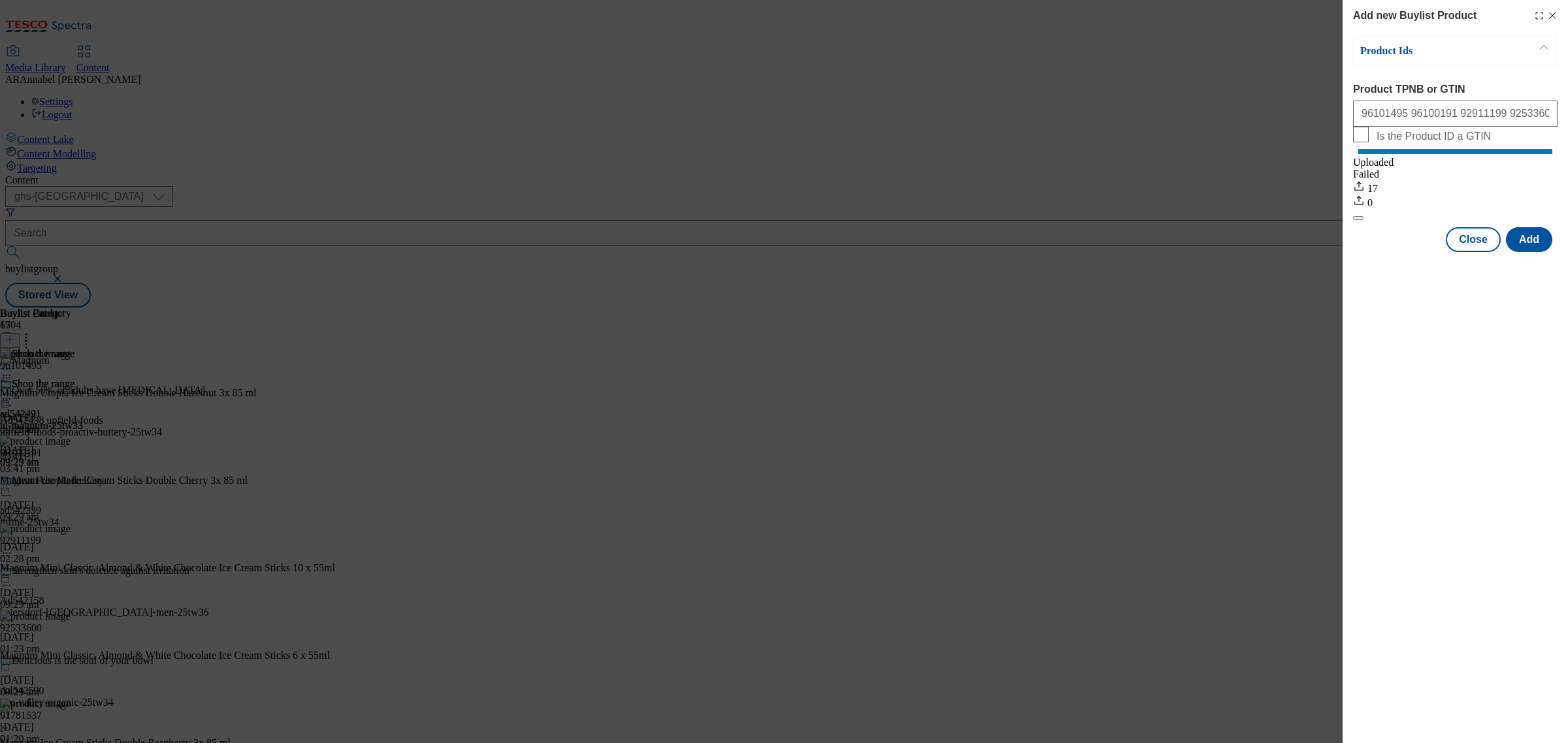
click at [1556, 11] on icon "Modal" at bounding box center [1552, 16] width 11 height 11
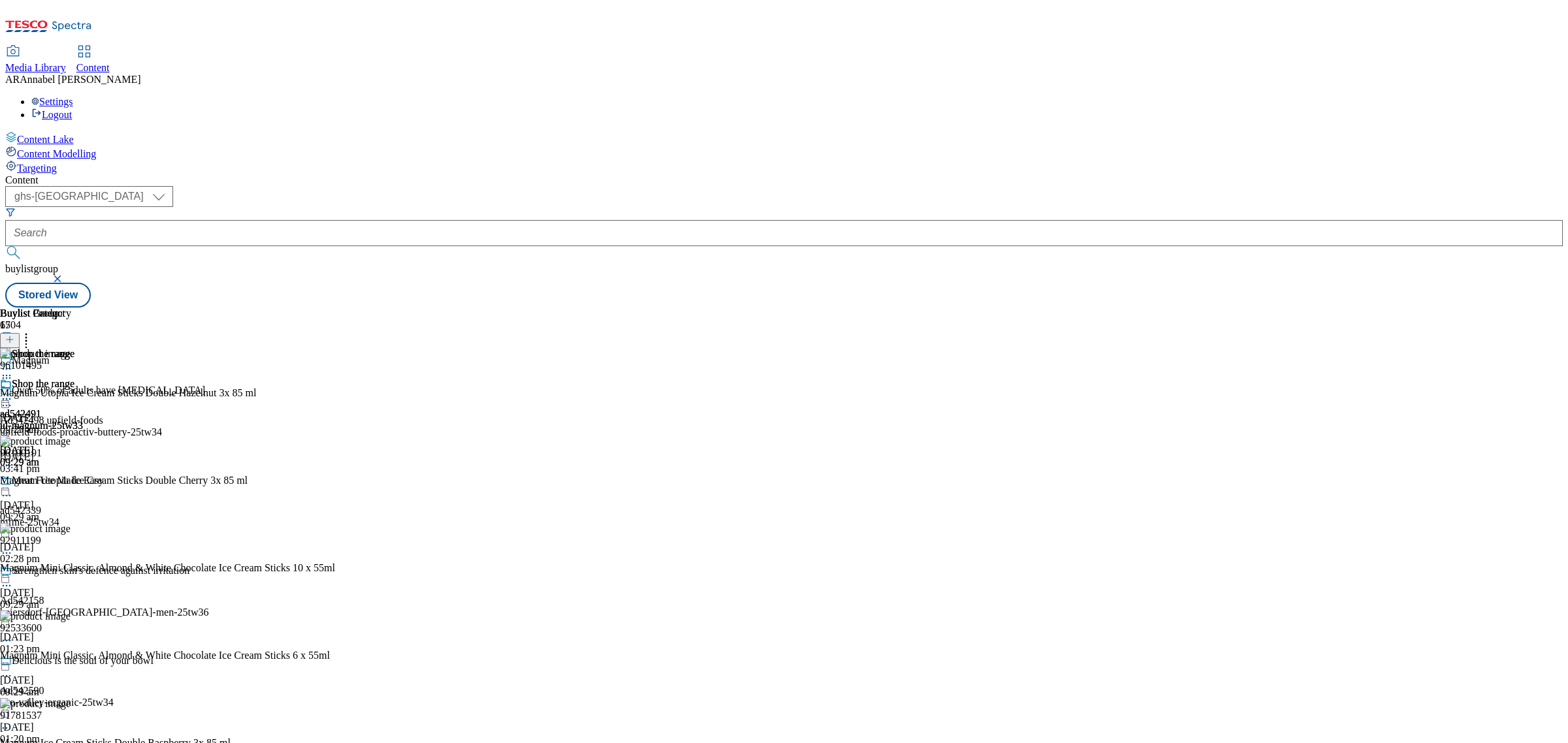
click at [33, 331] on icon at bounding box center [26, 338] width 13 height 13
click at [13, 393] on icon at bounding box center [6, 399] width 13 height 13
click at [71, 482] on span "Preview" at bounding box center [55, 487] width 30 height 10
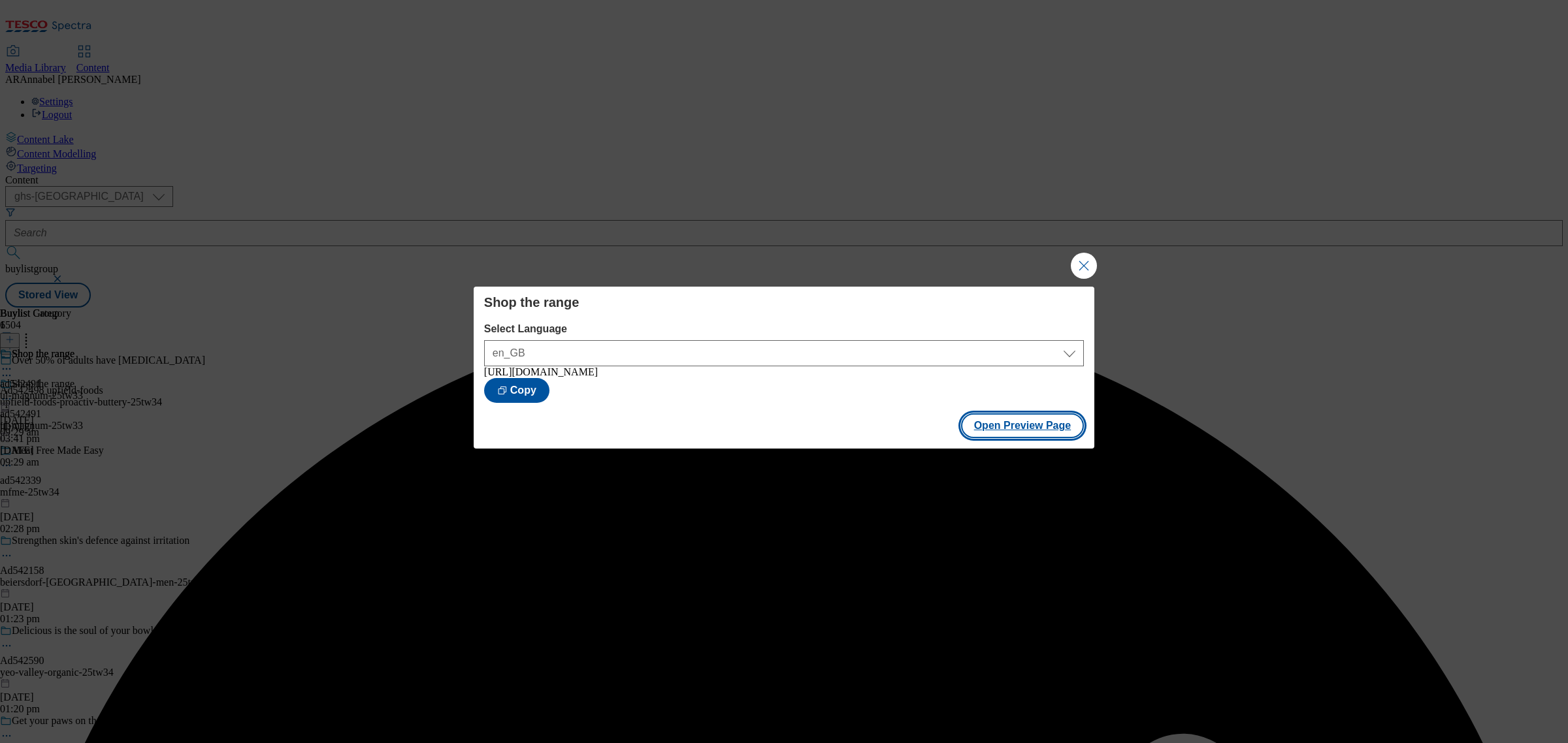
click at [1039, 431] on button "Open Preview Page" at bounding box center [1022, 425] width 124 height 25
click at [1079, 265] on button "Close Modal" at bounding box center [1084, 266] width 26 height 26
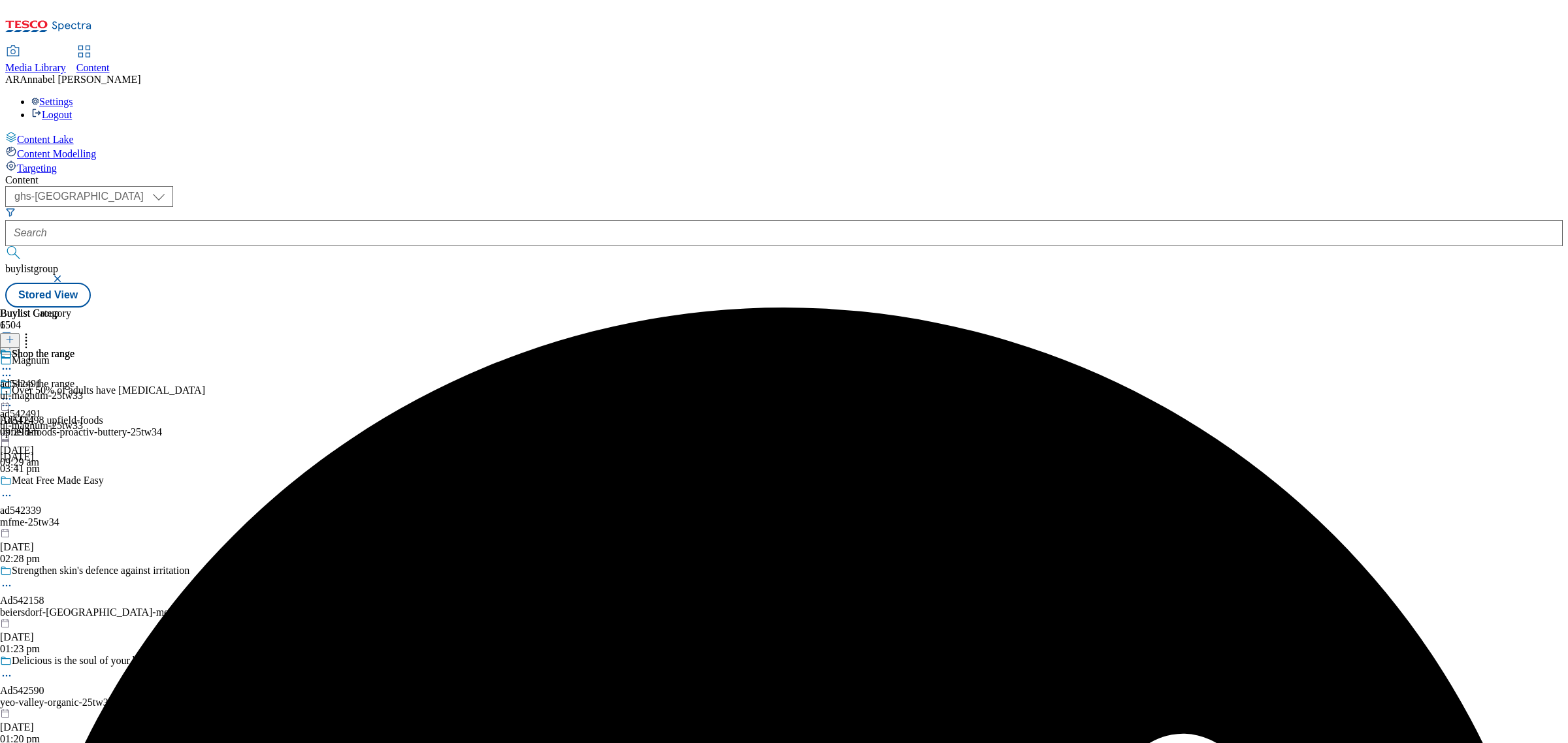
click at [13, 393] on icon at bounding box center [6, 399] width 13 height 13
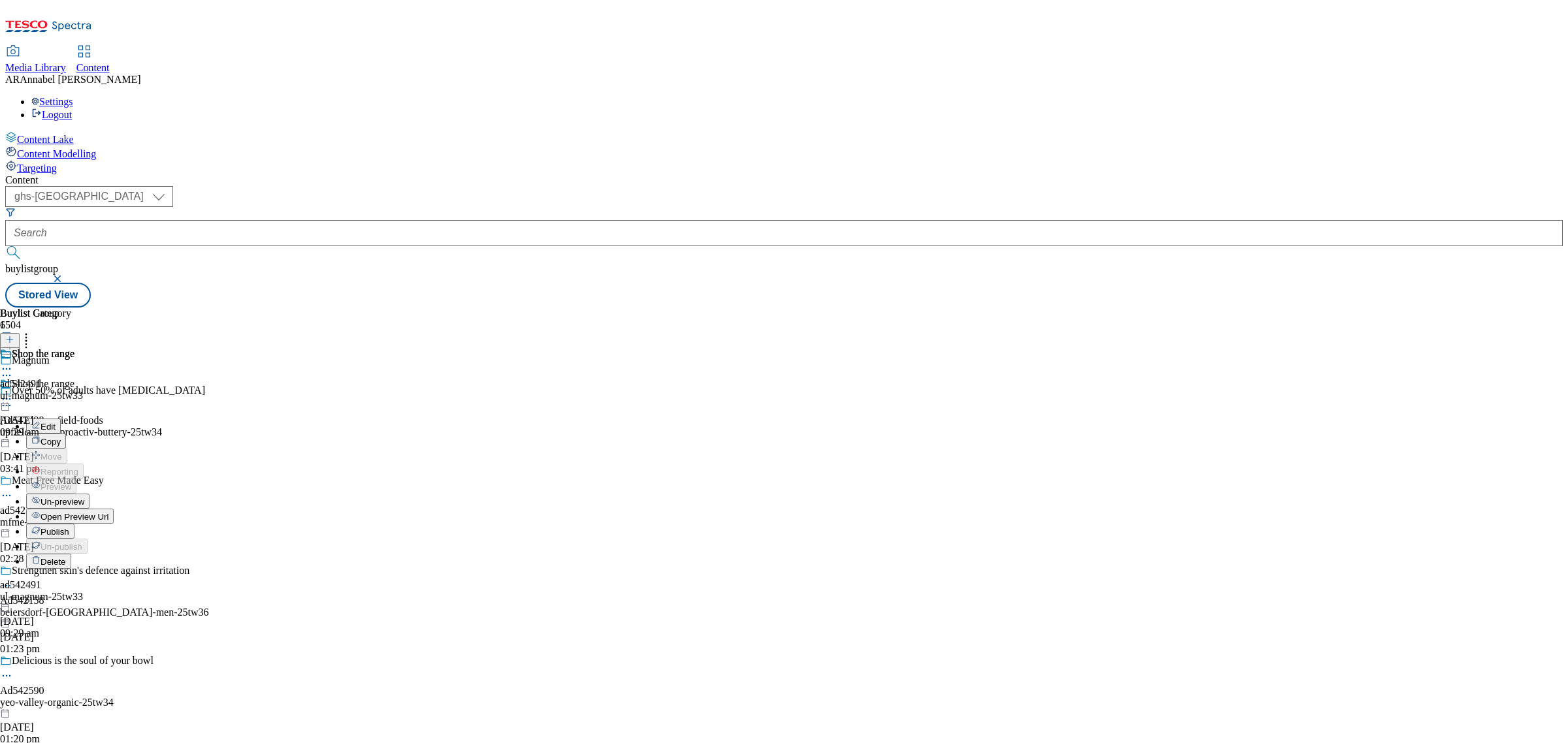
click at [69, 527] on span "Publish" at bounding box center [54, 532] width 29 height 10
